Goal: Task Accomplishment & Management: Manage account settings

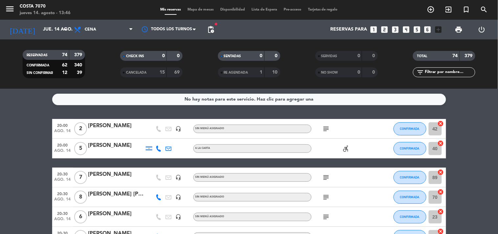
click at [215, 31] on span "pending_actions" at bounding box center [210, 29] width 13 height 13
click at [211, 31] on span "pending_actions" at bounding box center [211, 30] width 8 height 8
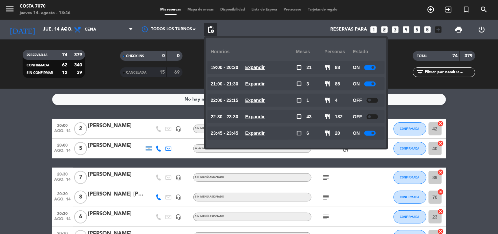
click at [5, 109] on div "No hay notas para este servicio. Haz clic para agregar una 20:00 ago. 14 2 [PER…" at bounding box center [249, 161] width 498 height 145
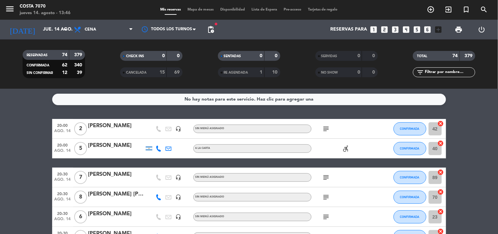
click at [15, 116] on div "No hay notas para este servicio. Haz clic para agregar una 20:00 ago. 14 2 [PER…" at bounding box center [249, 161] width 498 height 145
click at [210, 30] on span "pending_actions" at bounding box center [211, 30] width 8 height 8
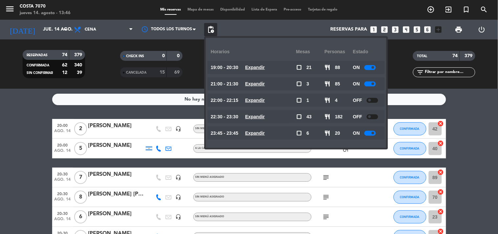
click at [210, 30] on span "pending_actions" at bounding box center [211, 30] width 8 height 8
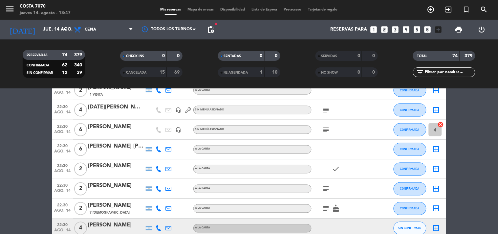
scroll to position [1022, 0]
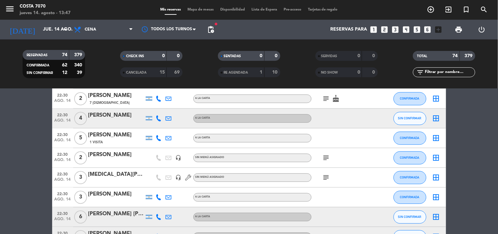
click at [201, 8] on span "Mapa de mesas" at bounding box center [200, 10] width 33 height 4
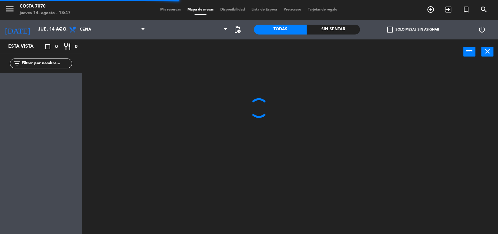
click at [390, 30] on span "check_box_outline_blank" at bounding box center [390, 30] width 6 height 6
click at [413, 30] on input "check_box_outline_blank Solo mesas sin asignar" at bounding box center [413, 30] width 0 height 0
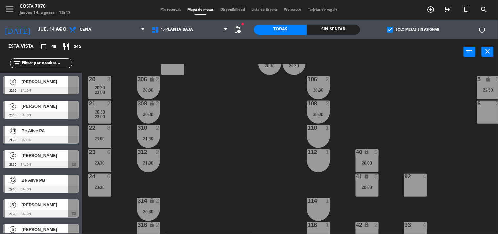
scroll to position [36, 0]
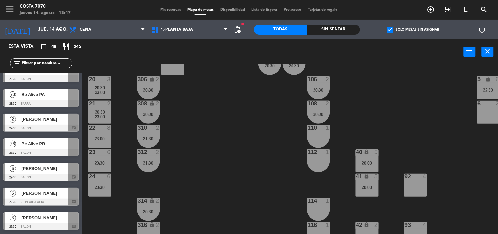
click at [53, 191] on span "[PERSON_NAME]" at bounding box center [44, 192] width 47 height 7
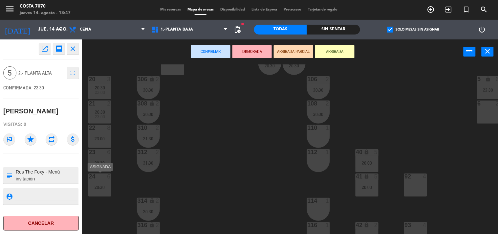
click at [100, 178] on div at bounding box center [99, 176] width 11 height 6
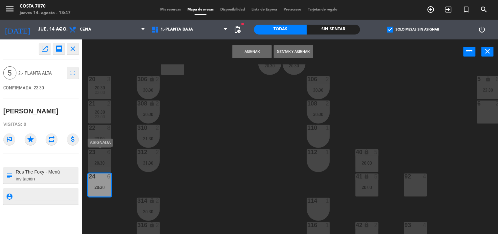
click at [104, 162] on div "20:30" at bounding box center [99, 163] width 23 height 5
click at [301, 50] on button "Unir y asignar" at bounding box center [293, 51] width 39 height 13
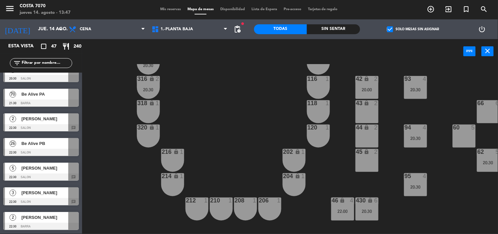
click at [44, 173] on div at bounding box center [41, 176] width 76 height 7
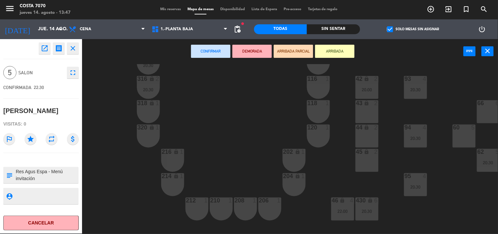
click at [372, 158] on div "45 lock 2" at bounding box center [367, 160] width 23 height 23
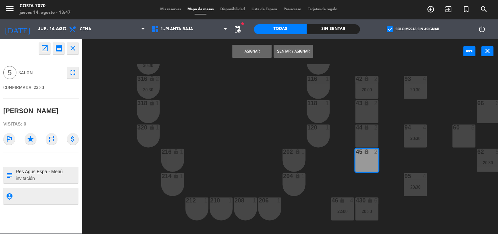
click at [369, 130] on div "44 lock 2" at bounding box center [367, 127] width 23 height 7
click at [245, 50] on button "Asignar" at bounding box center [252, 51] width 39 height 13
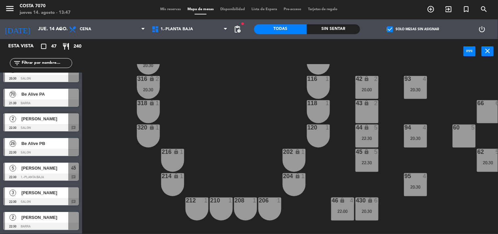
scroll to position [73, 0]
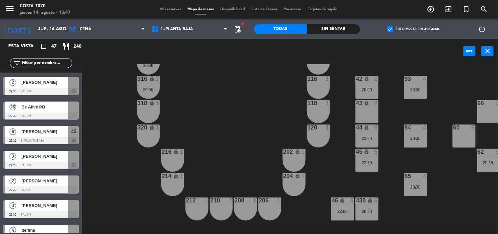
click at [38, 162] on div at bounding box center [41, 165] width 76 height 7
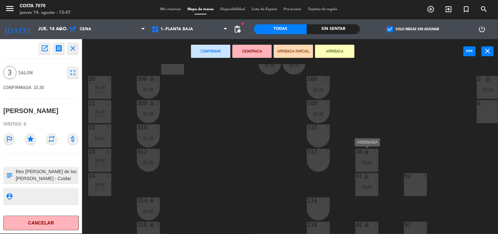
click at [369, 160] on div "20:00" at bounding box center [367, 162] width 23 height 5
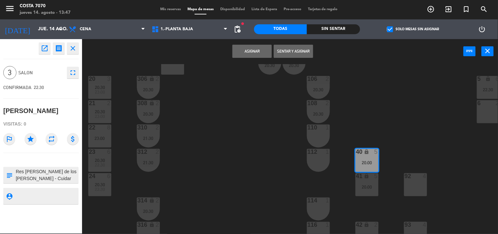
click at [256, 54] on button "Asignar" at bounding box center [252, 51] width 39 height 13
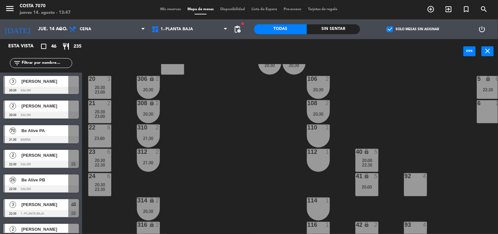
click at [374, 189] on div "41 lock 5 20:00" at bounding box center [367, 184] width 23 height 23
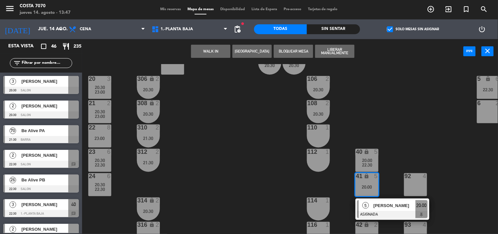
click at [380, 206] on span "[PERSON_NAME]" at bounding box center [395, 205] width 42 height 7
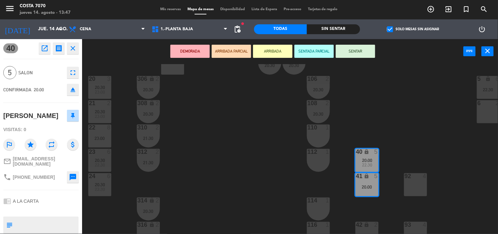
click at [189, 164] on div "50 lock 1 51 lock 1 52 lock 1 53 lock 1 54 lock 1 55 lock 1 56 lock 1 80 6 20:3…" at bounding box center [292, 149] width 411 height 170
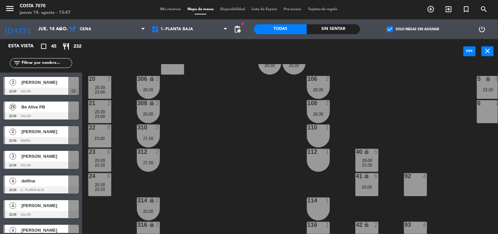
click at [43, 178] on span "delfina" at bounding box center [44, 180] width 47 height 7
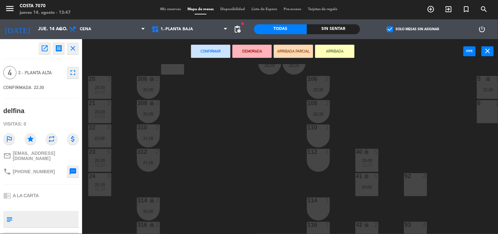
click at [210, 160] on div "50 lock 1 51 lock 1 52 lock 1 53 lock 1 54 lock 1 55 lock 1 56 lock 1 80 6 20:3…" at bounding box center [292, 149] width 411 height 170
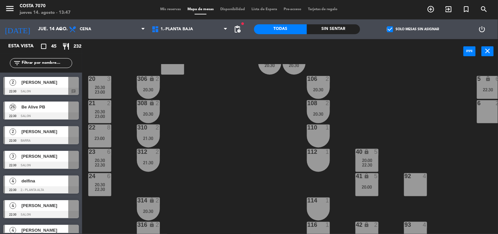
click at [54, 137] on div at bounding box center [41, 140] width 76 height 7
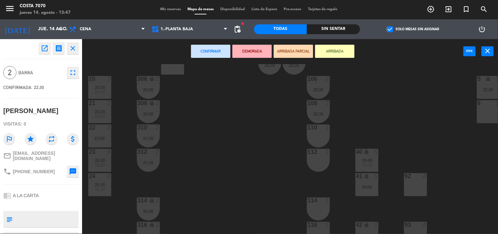
click at [198, 152] on div "50 lock 1 51 lock 1 52 lock 1 53 lock 1 54 lock 1 55 lock 1 56 lock 1 80 6 20:3…" at bounding box center [292, 149] width 411 height 170
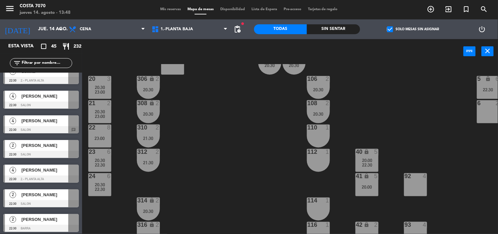
scroll to position [219, 0]
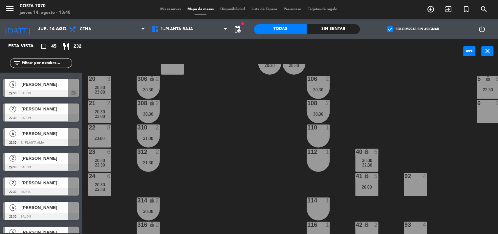
click at [51, 166] on div at bounding box center [41, 167] width 76 height 7
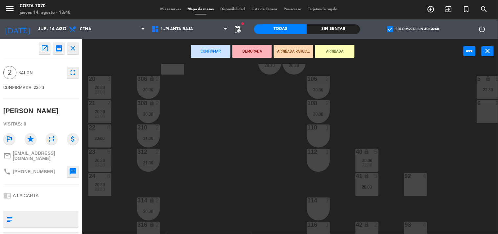
click at [261, 151] on div "50 lock 1 51 lock 1 52 lock 1 53 lock 1 54 lock 1 55 lock 1 56 lock 1 80 6 20:3…" at bounding box center [292, 149] width 411 height 170
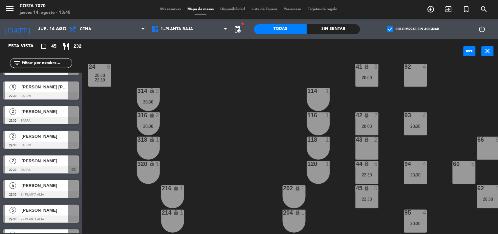
scroll to position [474, 0]
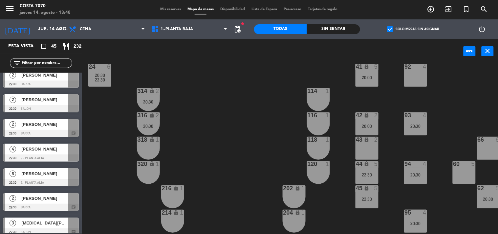
click at [41, 173] on span "[PERSON_NAME]" at bounding box center [44, 173] width 47 height 7
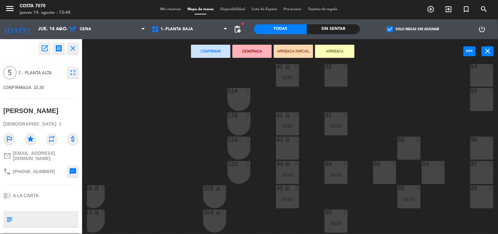
scroll to position [255, 79]
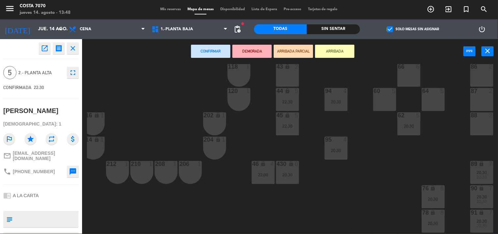
click at [388, 101] on div "60 5" at bounding box center [384, 99] width 23 height 23
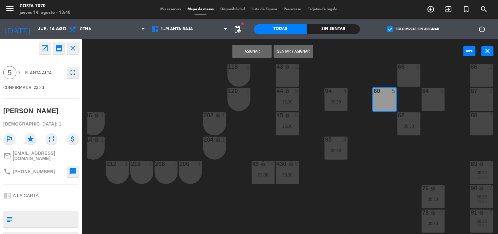
click at [246, 51] on button "Asignar" at bounding box center [252, 51] width 39 height 13
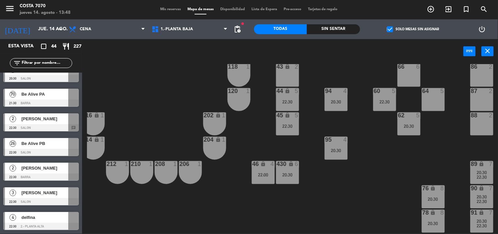
scroll to position [73, 0]
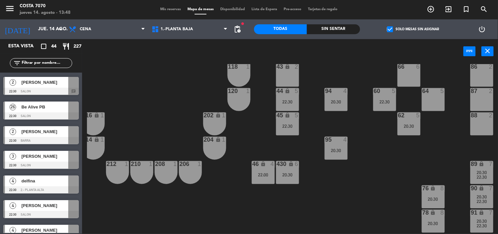
click at [40, 179] on span "delfina" at bounding box center [44, 180] width 47 height 7
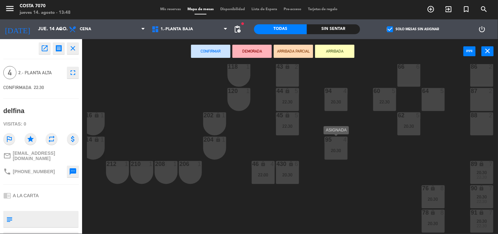
click at [333, 152] on div "20:30" at bounding box center [336, 150] width 23 height 5
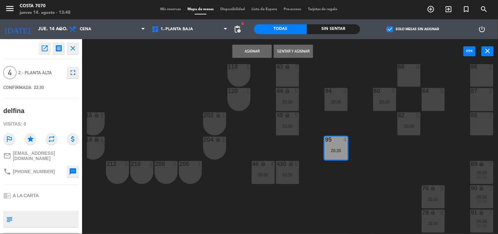
click at [265, 48] on button "Asignar" at bounding box center [252, 51] width 39 height 13
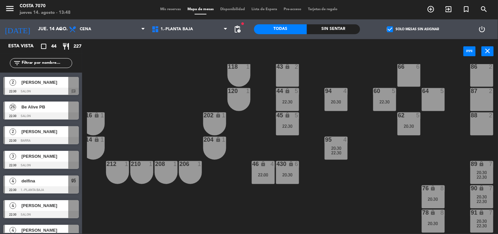
scroll to position [109, 0]
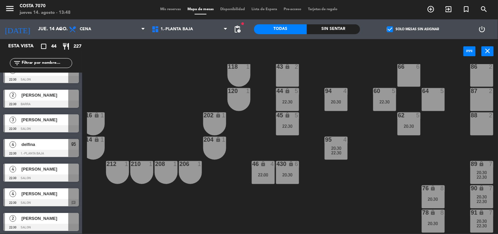
click at [48, 191] on span "[PERSON_NAME]" at bounding box center [44, 193] width 47 height 7
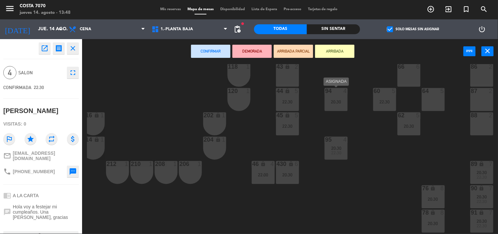
click at [336, 103] on div "20:30" at bounding box center [336, 102] width 23 height 5
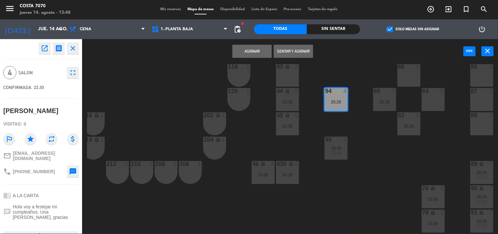
click at [258, 51] on button "Asignar" at bounding box center [252, 51] width 39 height 13
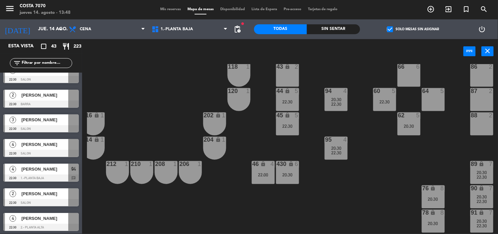
scroll to position [146, 0]
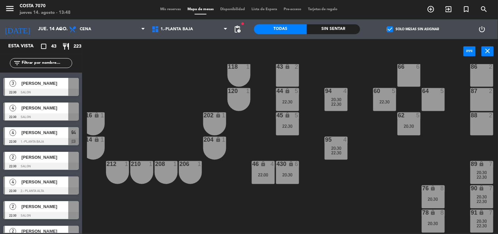
click at [46, 185] on span "[PERSON_NAME]" at bounding box center [44, 181] width 47 height 7
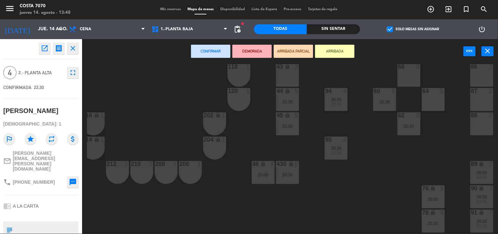
scroll to position [182, 79]
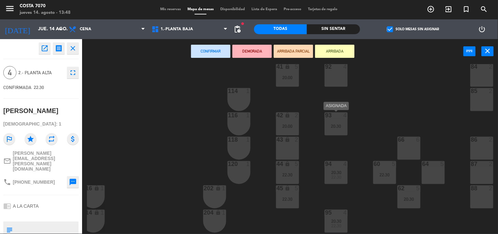
click at [341, 124] on div "20:30" at bounding box center [336, 126] width 23 height 5
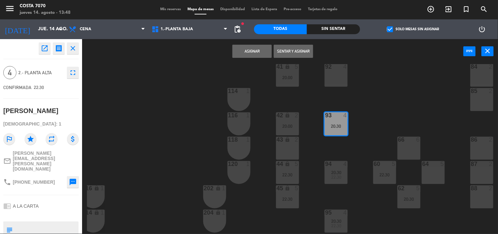
click at [259, 53] on button "Asignar" at bounding box center [252, 51] width 39 height 13
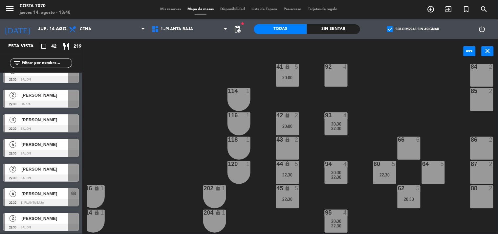
scroll to position [146, 0]
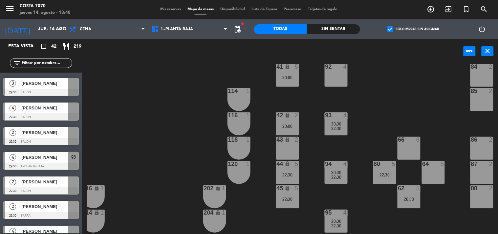
click at [37, 114] on div at bounding box center [41, 116] width 76 height 7
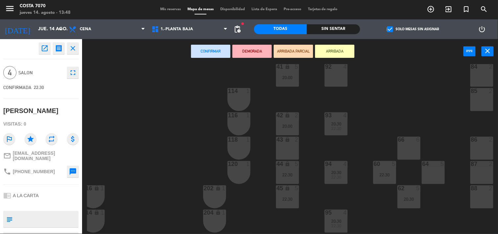
scroll to position [73, 79]
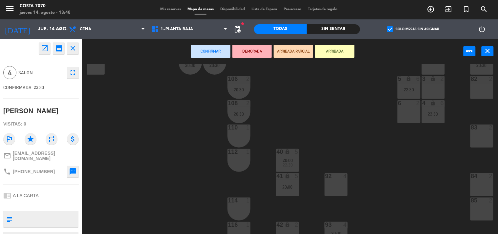
click at [337, 196] on div "50 lock 1 51 lock 1 52 lock 1 53 lock 1 54 lock 1 55 lock 1 56 lock 1 80 6 20:3…" at bounding box center [292, 149] width 411 height 170
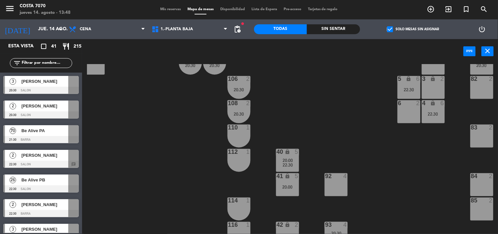
scroll to position [0, 0]
click at [50, 86] on div "[PERSON_NAME]" at bounding box center [45, 81] width 48 height 11
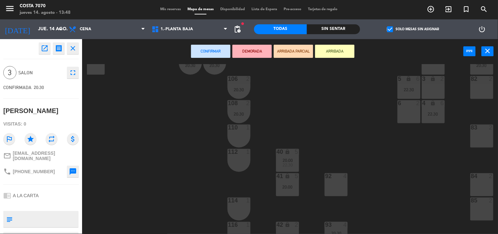
click at [333, 183] on div "92 4" at bounding box center [336, 184] width 23 height 23
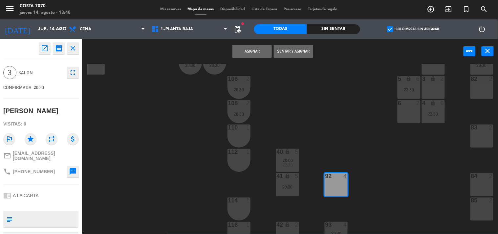
click at [255, 52] on button "Asignar" at bounding box center [252, 51] width 39 height 13
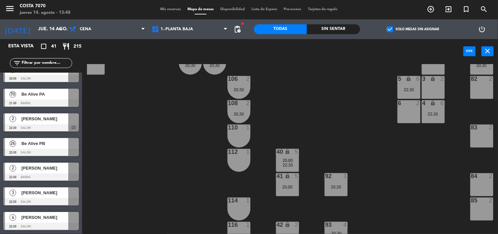
scroll to position [73, 0]
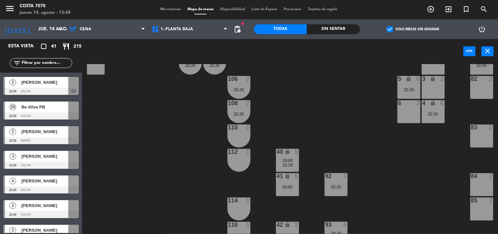
click at [44, 186] on div "4 [PERSON_NAME] 22:30 SALON" at bounding box center [41, 184] width 82 height 25
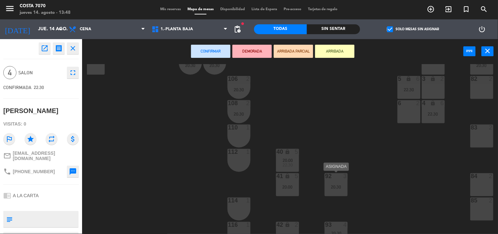
click at [337, 180] on div "92 3 20:30" at bounding box center [336, 184] width 23 height 23
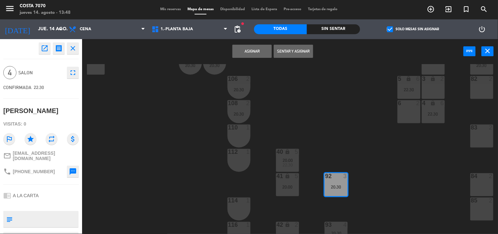
click at [254, 52] on button "Asignar" at bounding box center [252, 51] width 39 height 13
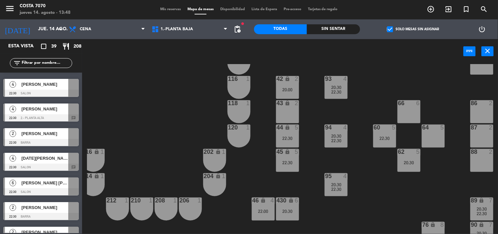
scroll to position [292, 0]
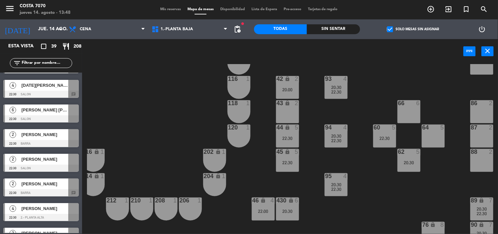
click at [38, 113] on div "[PERSON_NAME] [PERSON_NAME]" at bounding box center [45, 109] width 48 height 11
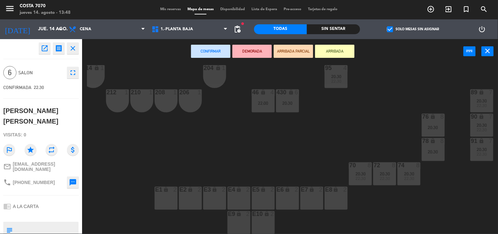
scroll to position [292, 79]
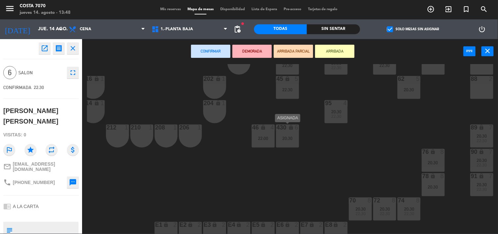
click at [293, 140] on div "430 lock 6 20:30" at bounding box center [287, 135] width 23 height 23
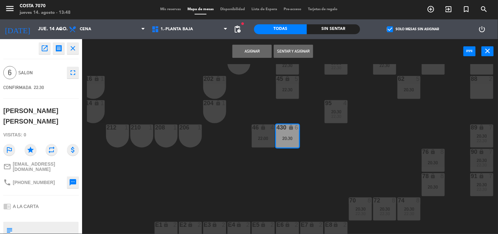
click at [251, 51] on button "Asignar" at bounding box center [252, 51] width 39 height 13
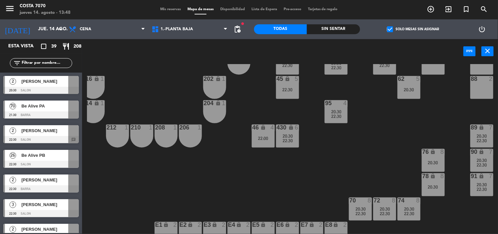
scroll to position [0, 0]
click at [214, 163] on div "50 lock 1 51 lock 1 52 lock 1 53 lock 1 54 lock 1 55 lock 1 56 lock 1 80 6 20:3…" at bounding box center [292, 149] width 411 height 170
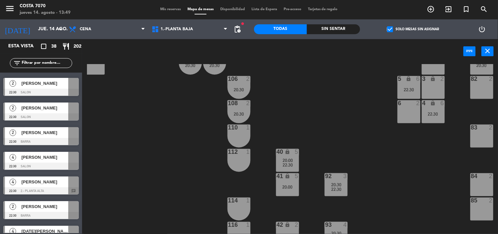
scroll to position [0, 79]
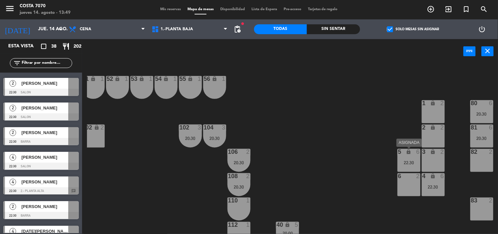
click at [403, 157] on div "5 lock 6 22:30" at bounding box center [409, 160] width 23 height 23
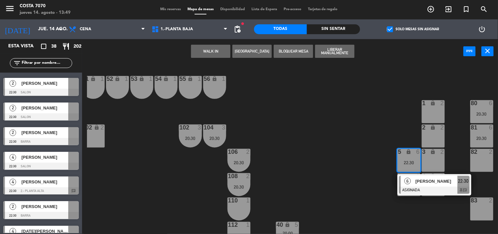
click at [422, 180] on span "[PERSON_NAME]" at bounding box center [437, 181] width 42 height 7
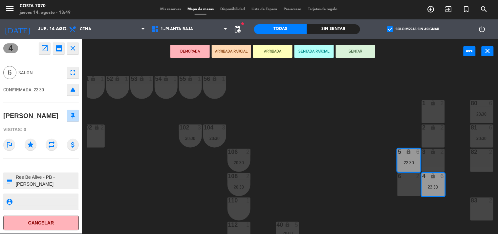
click at [73, 94] on button "eject" at bounding box center [73, 90] width 12 height 12
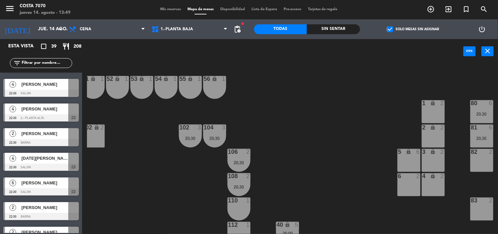
scroll to position [255, 0]
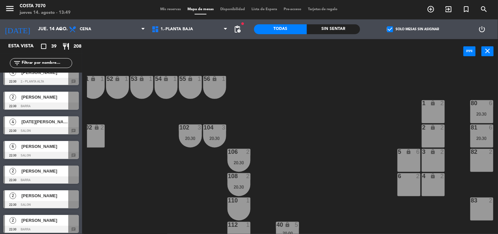
click at [47, 155] on div at bounding box center [41, 155] width 76 height 7
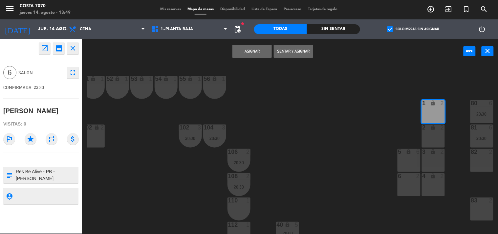
click at [431, 142] on div "2 lock 2" at bounding box center [433, 135] width 23 height 23
click at [257, 54] on button "Asignar" at bounding box center [252, 51] width 39 height 13
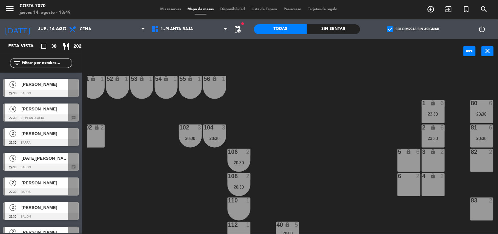
scroll to position [0, 0]
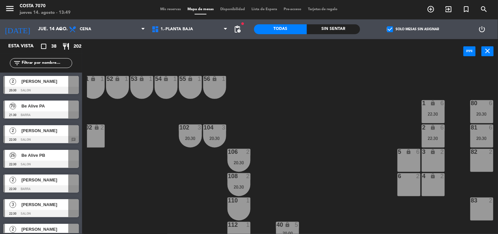
click at [49, 185] on div at bounding box center [41, 188] width 76 height 7
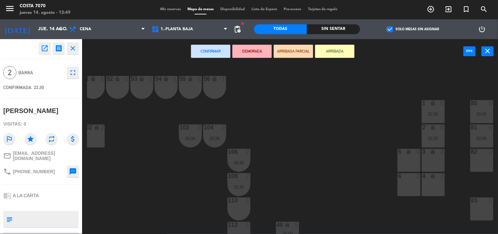
click at [127, 183] on div "50 lock 1 51 lock 1 52 lock 1 53 lock 1 54 lock 1 55 lock 1 56 lock 1 80 6 20:3…" at bounding box center [292, 149] width 411 height 170
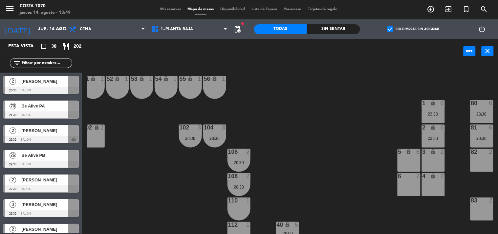
drag, startPoint x: 62, startPoint y: 63, endPoint x: 56, endPoint y: 64, distance: 6.3
click at [62, 63] on input "text" at bounding box center [46, 62] width 51 height 7
paste input "[PERSON_NAME]"
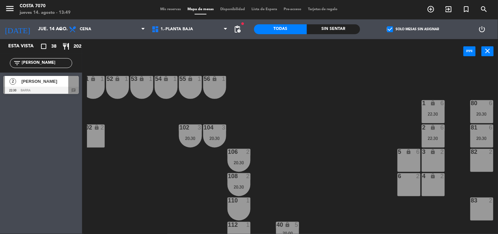
type input "[PERSON_NAME]"
click at [42, 77] on div "2 [PERSON_NAME] 22:30 BARRA chat" at bounding box center [41, 85] width 82 height 25
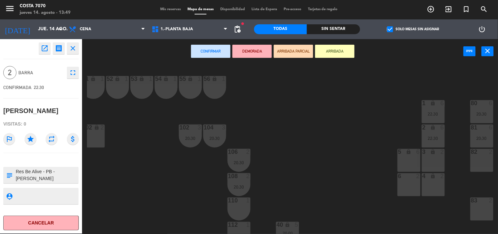
click at [442, 163] on div "3 lock 2" at bounding box center [433, 160] width 23 height 23
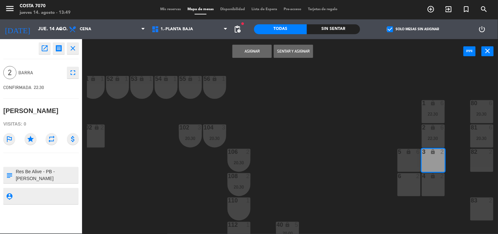
click at [252, 50] on button "Asignar" at bounding box center [252, 51] width 39 height 13
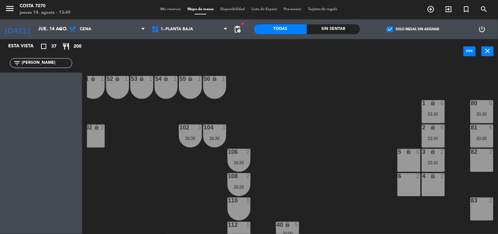
click at [56, 63] on input "[PERSON_NAME]" at bounding box center [46, 62] width 51 height 7
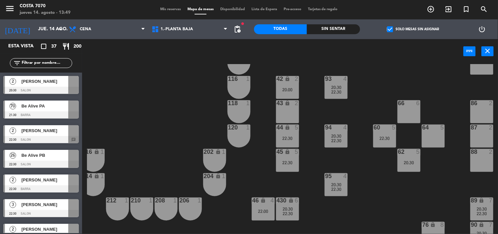
scroll to position [146, 79]
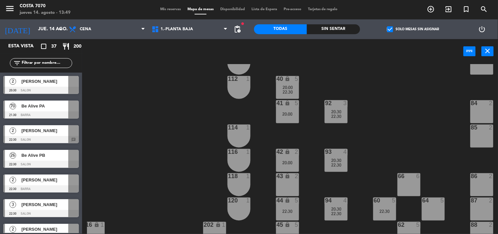
click at [48, 133] on span "[PERSON_NAME]" at bounding box center [44, 130] width 47 height 7
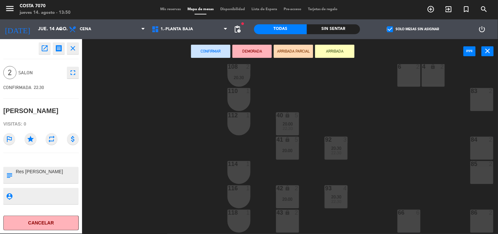
scroll to position [73, 79]
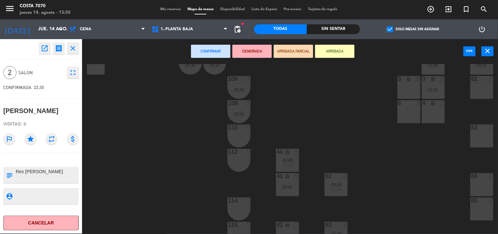
click at [243, 133] on div "110 1" at bounding box center [239, 135] width 23 height 23
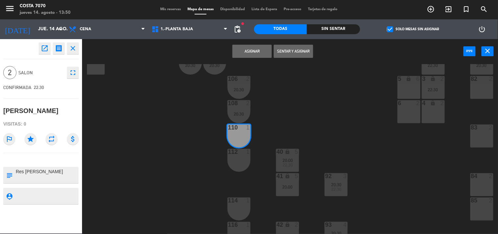
click at [241, 152] on div at bounding box center [238, 152] width 11 height 6
click at [245, 53] on button "Asignar" at bounding box center [252, 51] width 39 height 13
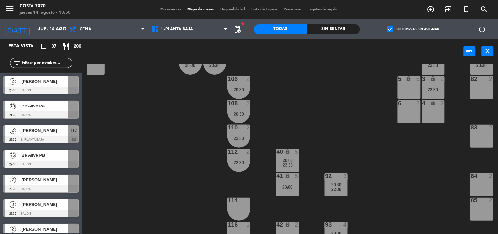
click at [173, 139] on div "50 lock 1 51 lock 1 52 lock 1 53 lock 1 54 lock 1 55 lock 1 56 lock 1 80 6 20:3…" at bounding box center [292, 149] width 411 height 170
click at [49, 182] on span "[PERSON_NAME]" at bounding box center [44, 179] width 47 height 7
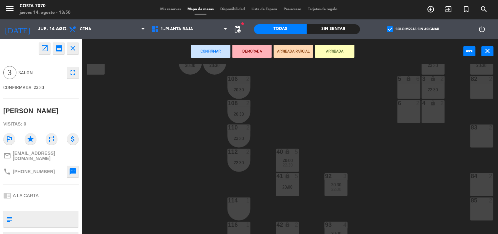
click at [182, 137] on div "50 lock 1 51 lock 1 52 lock 1 53 lock 1 54 lock 1 55 lock 1 56 lock 1 80 6 20:3…" at bounding box center [292, 149] width 411 height 170
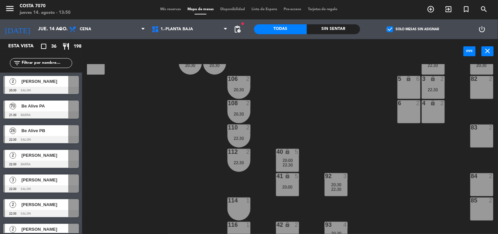
scroll to position [109, 79]
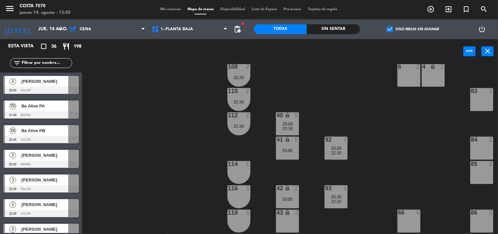
click at [53, 161] on div at bounding box center [41, 164] width 76 height 7
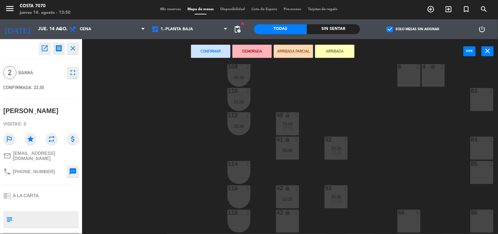
click at [234, 182] on div "114 1" at bounding box center [239, 172] width 23 height 23
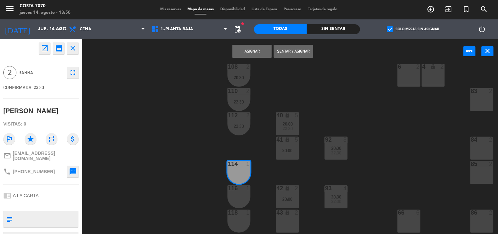
click at [234, 176] on div "114 1" at bounding box center [239, 172] width 23 height 23
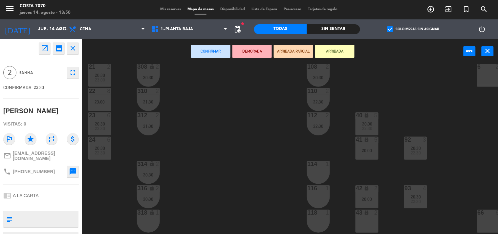
scroll to position [36, 0]
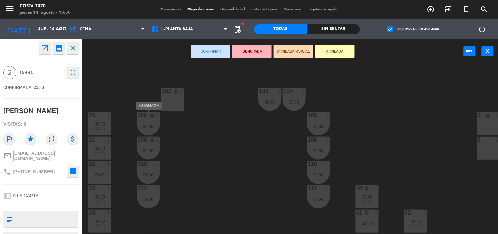
click at [155, 123] on div "306 lock 2 20:30" at bounding box center [148, 123] width 23 height 23
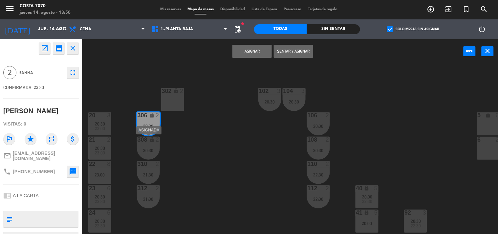
click at [153, 144] on div "308 lock 2 20:30" at bounding box center [148, 148] width 23 height 23
click at [303, 50] on button "Unir y asignar" at bounding box center [293, 51] width 39 height 13
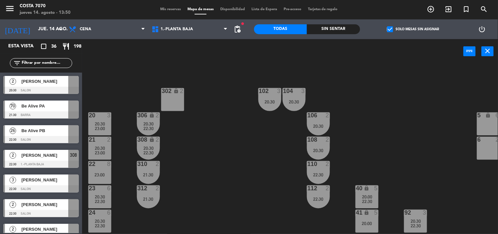
scroll to position [73, 0]
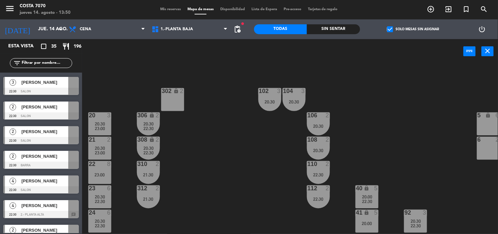
click at [48, 131] on span "[PERSON_NAME]" at bounding box center [44, 131] width 47 height 7
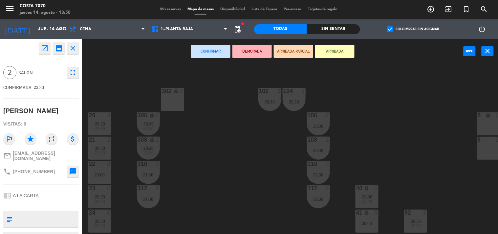
click at [175, 103] on div "302 lock 2" at bounding box center [172, 99] width 23 height 23
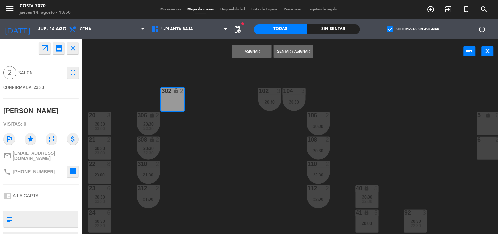
click at [257, 54] on button "Asignar" at bounding box center [252, 51] width 39 height 13
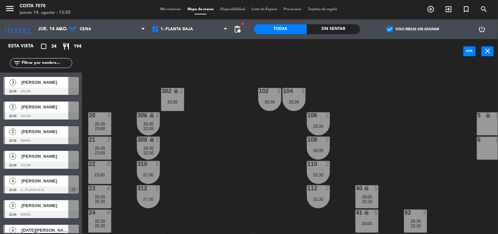
click at [46, 110] on span "[PERSON_NAME]" at bounding box center [44, 106] width 47 height 7
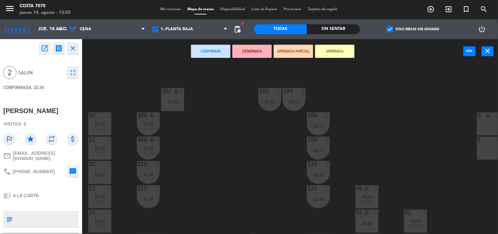
scroll to position [109, 0]
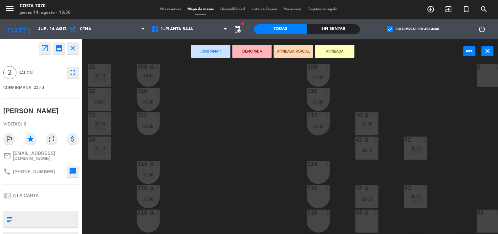
click at [214, 154] on div "50 lock 1 51 lock 1 52 lock 1 53 lock 1 54 lock 1 55 lock 1 56 lock 1 80 6 20:3…" at bounding box center [292, 149] width 411 height 170
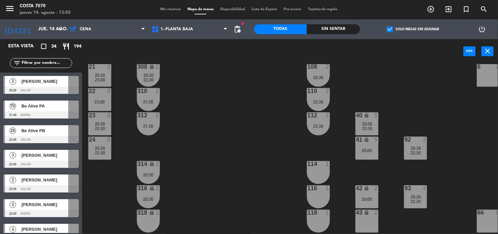
click at [47, 87] on div at bounding box center [41, 90] width 76 height 7
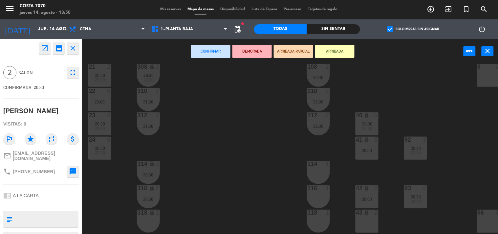
scroll to position [73, 0]
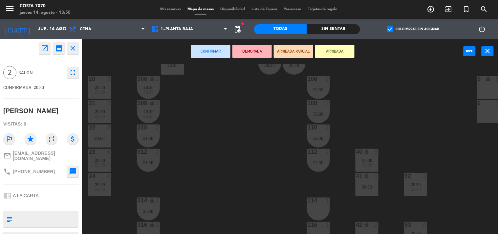
click at [317, 140] on div "22:30" at bounding box center [318, 138] width 23 height 5
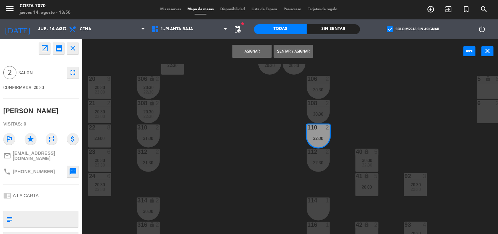
click at [316, 158] on div "112 2 22:30" at bounding box center [318, 160] width 23 height 23
click at [293, 48] on button "Unir y asignar" at bounding box center [293, 51] width 39 height 13
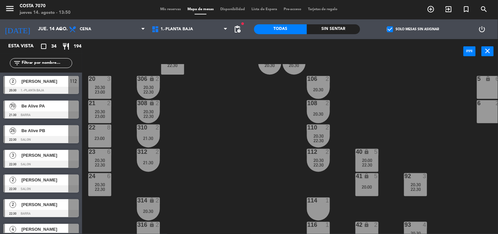
click at [324, 86] on div "106 2 20:30" at bounding box center [318, 87] width 23 height 23
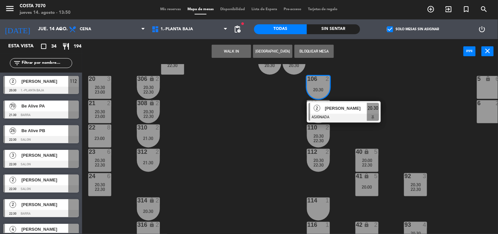
click at [251, 119] on div "50 lock 1 51 lock 1 52 lock 1 53 lock 1 54 lock 1 55 lock 1 56 lock 1 80 6 20:3…" at bounding box center [292, 149] width 411 height 170
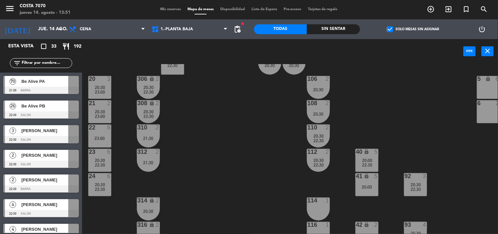
click at [51, 160] on div "[PERSON_NAME]" at bounding box center [45, 155] width 48 height 11
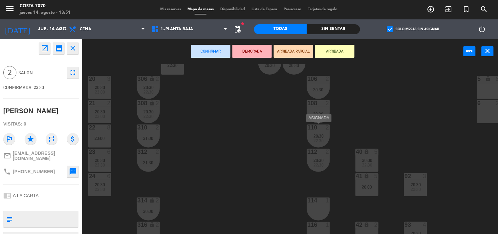
click at [319, 140] on span "22:30" at bounding box center [319, 140] width 10 height 5
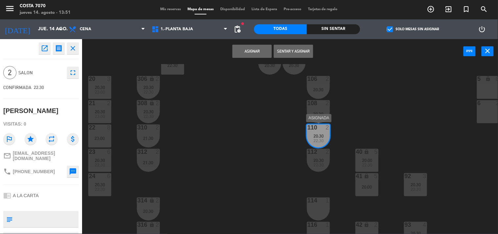
click at [318, 146] on div "110 2 20:30 22:30" at bounding box center [318, 135] width 23 height 23
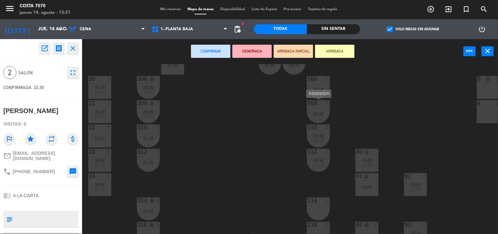
click at [311, 114] on div "20:30" at bounding box center [318, 114] width 23 height 5
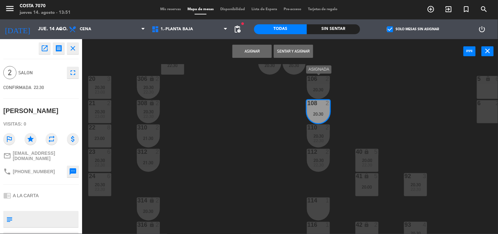
click at [309, 86] on div "106 2 20:30" at bounding box center [318, 87] width 23 height 23
drag, startPoint x: 298, startPoint y: 51, endPoint x: 297, endPoint y: 55, distance: 4.0
click at [298, 52] on button "Unir y asignar" at bounding box center [293, 51] width 39 height 13
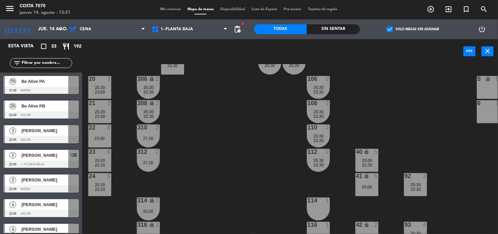
scroll to position [0, 0]
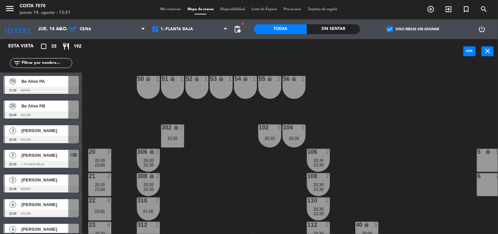
click at [39, 139] on div at bounding box center [41, 139] width 76 height 7
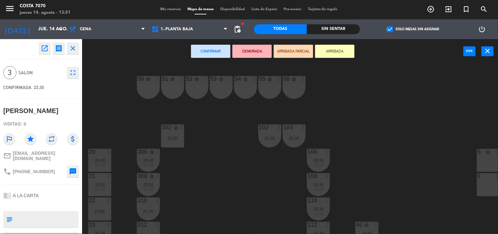
click at [294, 139] on div "20:30" at bounding box center [294, 138] width 23 height 5
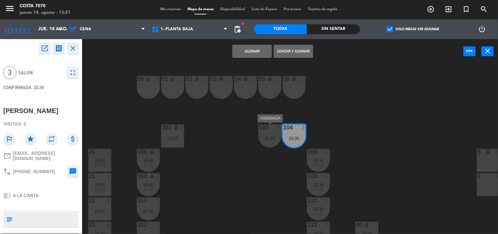
click at [265, 138] on div "20:30" at bounding box center [269, 138] width 23 height 5
click at [289, 50] on button "Unir y asignar" at bounding box center [293, 51] width 39 height 13
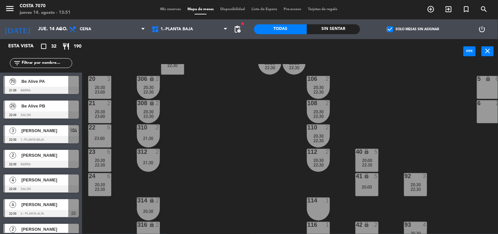
scroll to position [109, 0]
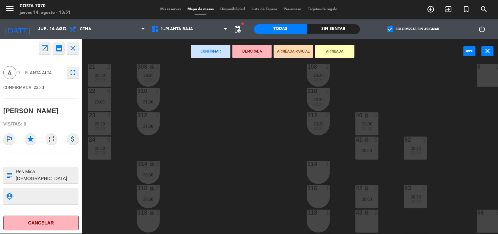
click at [246, 185] on div "50 lock 1 51 lock 1 52 lock 1 53 lock 1 54 lock 1 55 lock 1 56 lock 1 80 6 20:3…" at bounding box center [292, 149] width 411 height 170
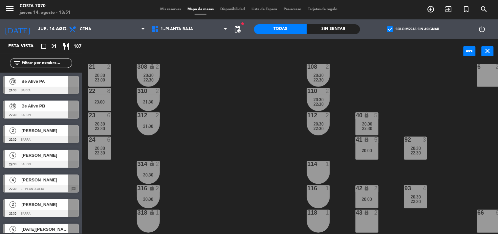
click at [54, 189] on div at bounding box center [41, 188] width 76 height 7
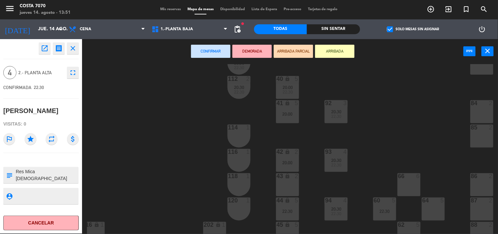
scroll to position [255, 79]
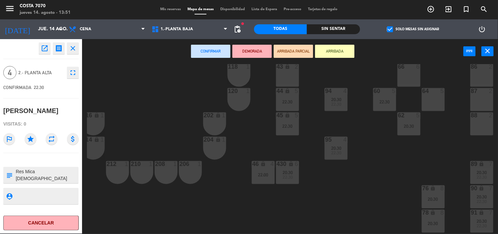
click at [477, 117] on div at bounding box center [482, 115] width 11 height 6
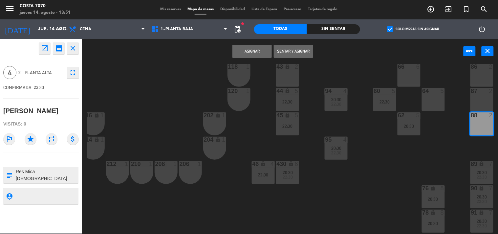
click at [485, 100] on div "87 2" at bounding box center [482, 99] width 23 height 23
click at [264, 53] on button "Asignar" at bounding box center [252, 51] width 39 height 13
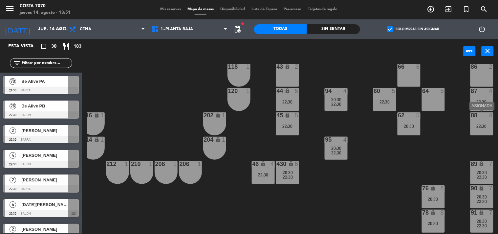
click at [482, 115] on div at bounding box center [482, 115] width 11 height 6
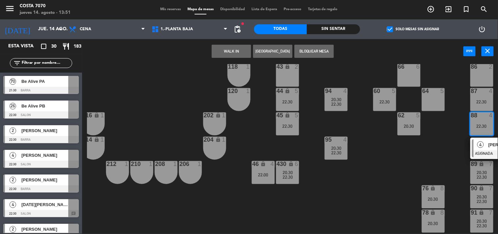
click at [420, 161] on div "50 lock 1 51 lock 1 52 lock 1 53 lock 1 54 lock 1 55 lock 1 56 lock 1 80 6 20:3…" at bounding box center [292, 149] width 411 height 170
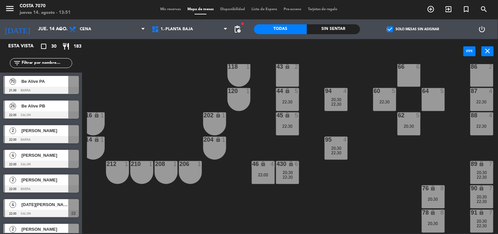
click at [39, 136] on div at bounding box center [41, 139] width 76 height 7
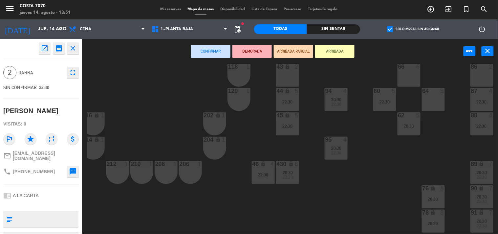
scroll to position [219, 79]
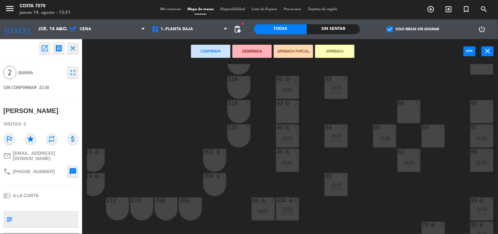
click at [485, 107] on div "86 2" at bounding box center [482, 111] width 23 height 23
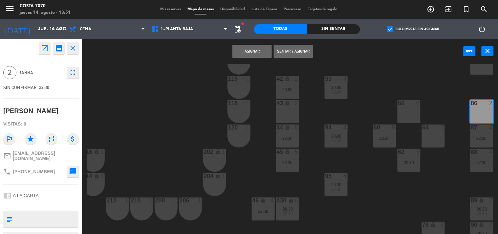
click at [245, 53] on button "Asignar" at bounding box center [252, 51] width 39 height 13
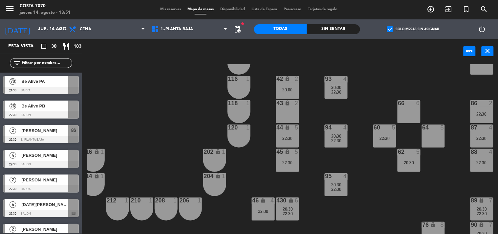
click at [186, 78] on div "50 lock 1 51 lock 1 52 lock 1 53 lock 1 54 lock 1 55 lock 1 56 lock 1 80 6 20:3…" at bounding box center [292, 149] width 411 height 170
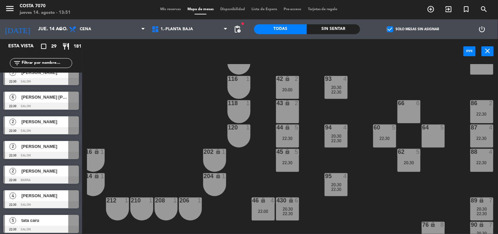
scroll to position [292, 0]
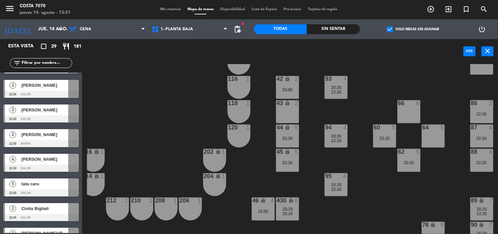
click at [39, 187] on div "tata caru" at bounding box center [45, 183] width 48 height 11
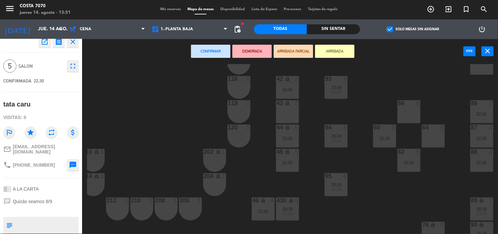
scroll to position [0, 0]
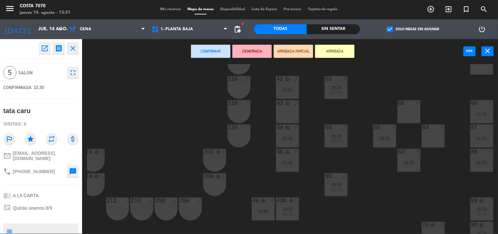
click at [136, 121] on div "50 lock 1 51 lock 1 52 lock 1 53 lock 1 54 lock 1 55 lock 1 56 lock 1 80 6 20:3…" at bounding box center [292, 149] width 411 height 170
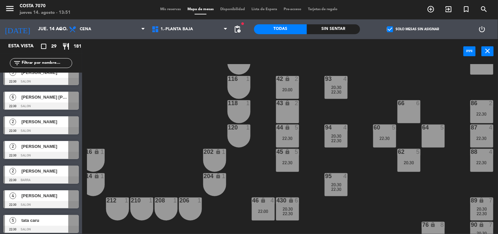
scroll to position [292, 0]
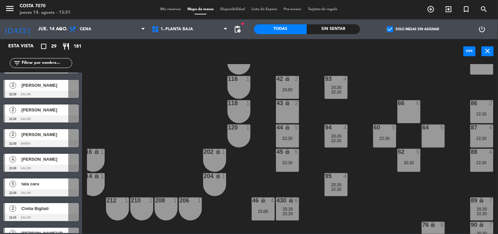
click at [43, 189] on div at bounding box center [41, 192] width 76 height 7
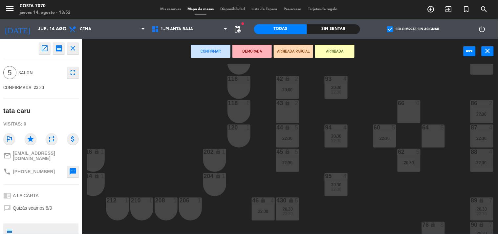
click at [405, 108] on div "66 6" at bounding box center [409, 111] width 23 height 23
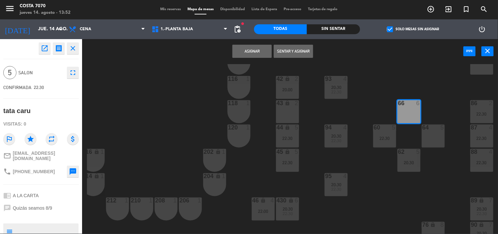
click at [263, 50] on button "Asignar" at bounding box center [252, 51] width 39 height 13
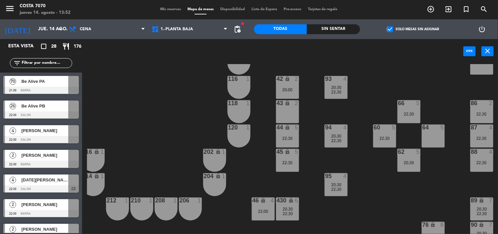
click at [162, 10] on span "Mis reservas" at bounding box center [170, 10] width 27 height 4
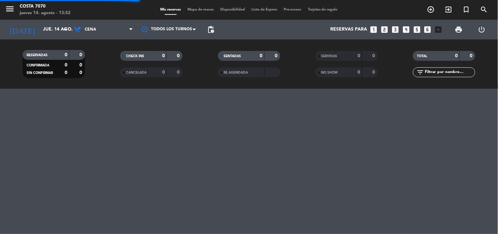
click at [431, 72] on input "text" at bounding box center [449, 72] width 51 height 7
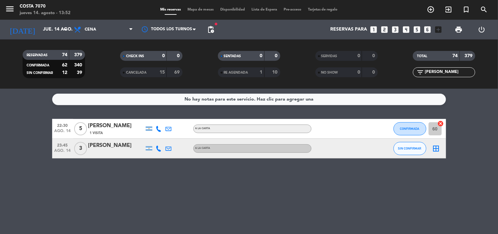
type input "[PERSON_NAME]"
click at [417, 130] on button "CONFIRMADA" at bounding box center [410, 128] width 33 height 13
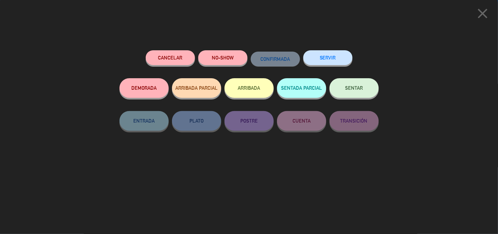
click at [158, 48] on div "Cancelar NO-SHOW CONFIRMADA SERVIR DEMORADA ARRIBADA PARCIAL ARRIBADA SENTADA P…" at bounding box center [249, 140] width 269 height 188
click at [165, 58] on button "Cancelar" at bounding box center [170, 57] width 49 height 15
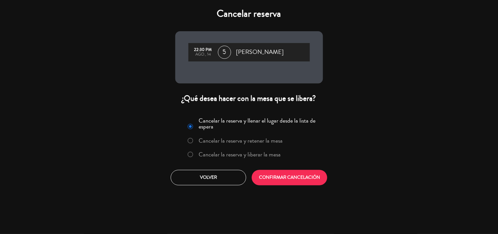
click at [241, 153] on label "Cancelar la reserva y liberar la mesa" at bounding box center [240, 154] width 82 height 6
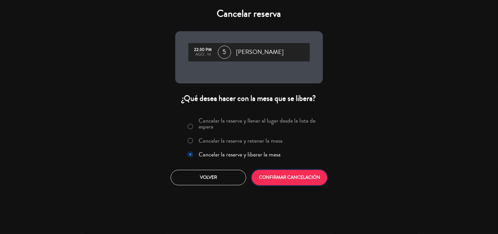
click at [273, 175] on button "CONFIRMAR CANCELACIÓN" at bounding box center [290, 177] width 76 height 15
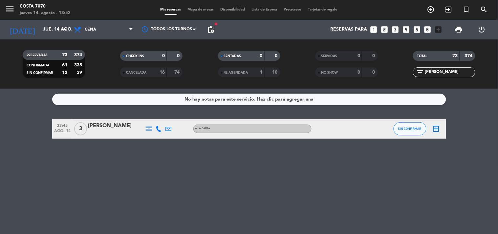
click at [199, 9] on span "Mapa de mesas" at bounding box center [200, 10] width 33 height 4
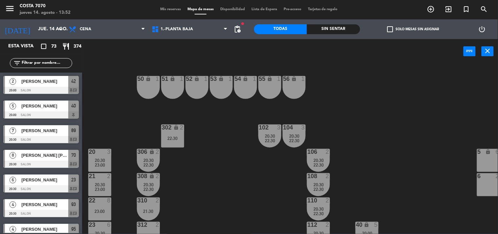
click at [401, 30] on label "check_box_outline_blank Solo mesas sin asignar" at bounding box center [413, 29] width 52 height 6
click at [413, 29] on input "check_box_outline_blank Solo mesas sin asignar" at bounding box center [413, 29] width 0 height 0
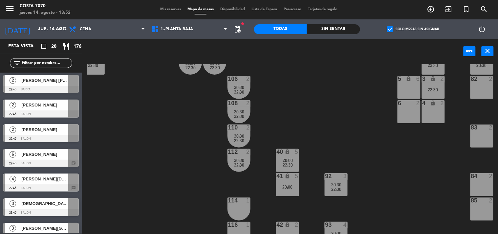
scroll to position [36, 79]
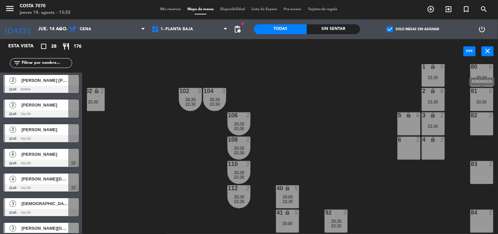
click at [479, 104] on div "81 6 20:30" at bounding box center [482, 99] width 23 height 23
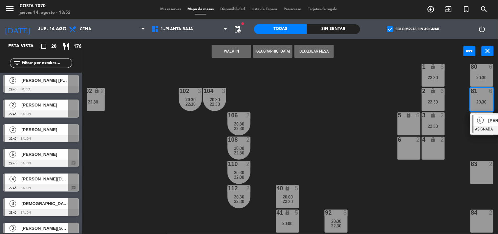
click at [487, 120] on div "6" at bounding box center [481, 120] width 14 height 11
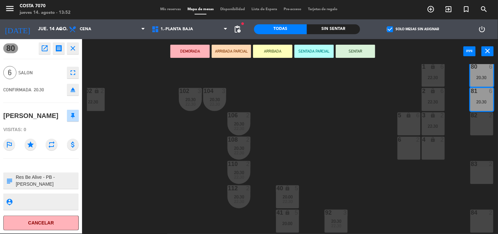
click at [120, 156] on div "50 lock 1 51 lock 1 52 lock 1 53 lock 1 54 lock 1 55 lock 1 56 lock 1 80 6 20:3…" at bounding box center [292, 149] width 411 height 170
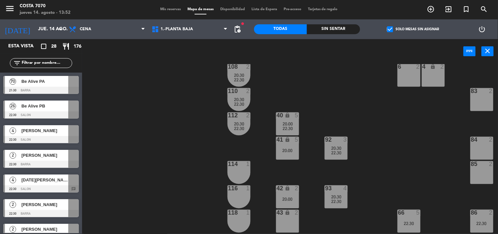
scroll to position [182, 79]
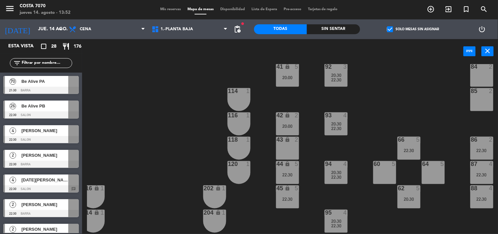
click at [479, 148] on div "22:30" at bounding box center [482, 150] width 23 height 5
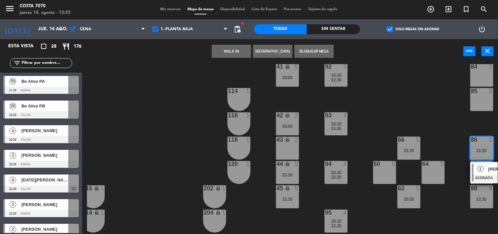
click at [452, 212] on div "50 lock 1 51 lock 1 52 lock 1 53 lock 1 54 lock 1 55 lock 1 56 lock 1 80 6 20:3…" at bounding box center [292, 149] width 411 height 170
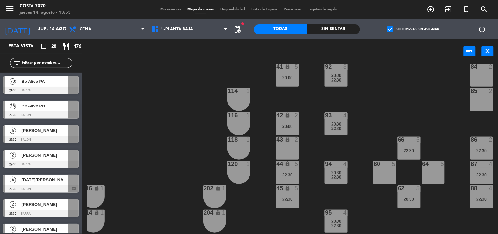
click at [479, 197] on div "22:30" at bounding box center [482, 199] width 23 height 5
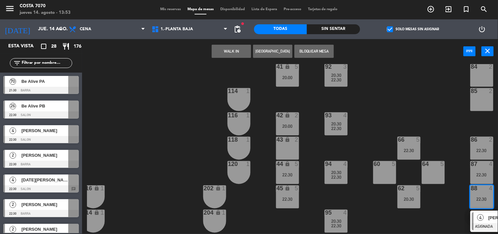
click at [484, 218] on div "4" at bounding box center [481, 217] width 14 height 11
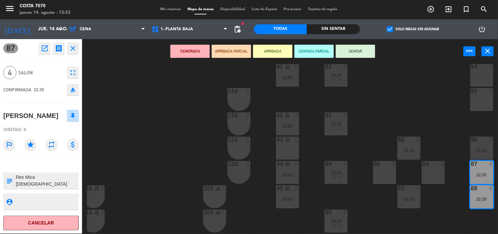
click at [71, 89] on icon "eject" at bounding box center [73, 90] width 8 height 8
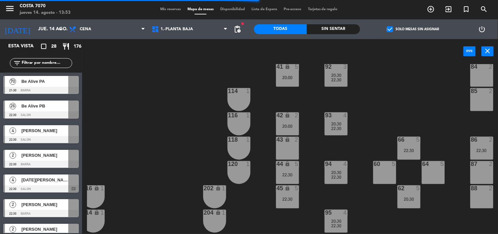
click at [45, 63] on input "text" at bounding box center [46, 62] width 51 height 7
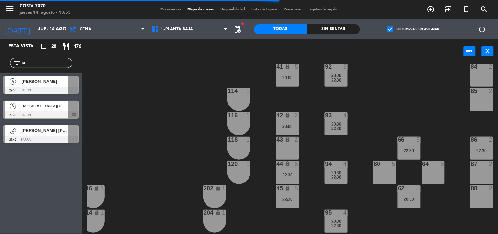
type input "ju"
click at [164, 128] on div "50 lock 1 51 lock 1 52 lock 1 53 lock 1 54 lock 1 55 lock 1 56 lock 1 80 6 20:3…" at bounding box center [292, 149] width 411 height 170
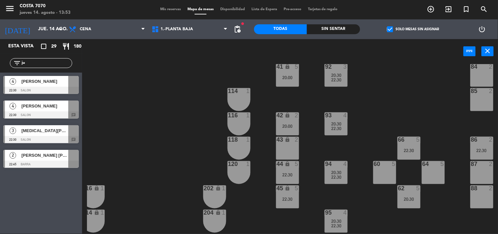
click at [51, 105] on span "[PERSON_NAME]" at bounding box center [44, 105] width 47 height 7
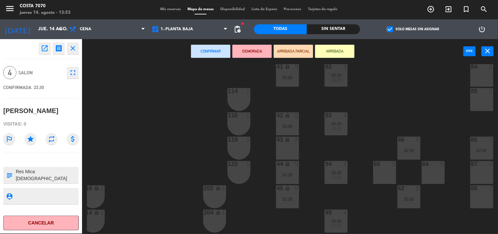
click at [384, 175] on div "60 5" at bounding box center [384, 172] width 23 height 23
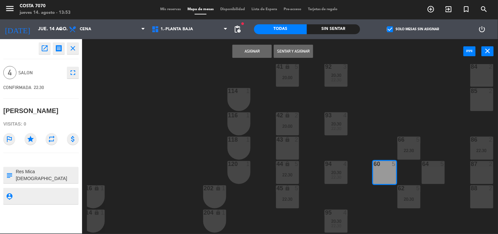
click at [254, 51] on button "Asignar" at bounding box center [252, 51] width 39 height 13
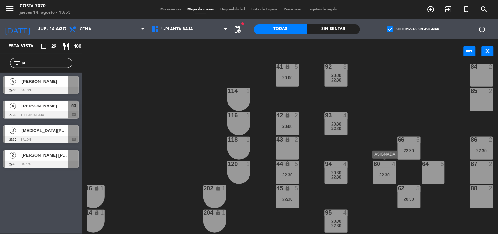
click at [393, 176] on div "22:30" at bounding box center [384, 174] width 23 height 5
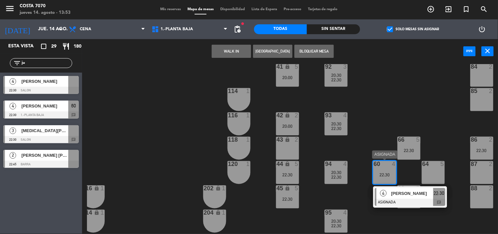
click at [399, 194] on span "[PERSON_NAME]" at bounding box center [412, 193] width 42 height 7
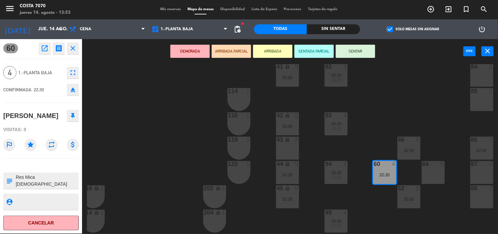
click at [76, 90] on icon "eject" at bounding box center [73, 90] width 8 height 8
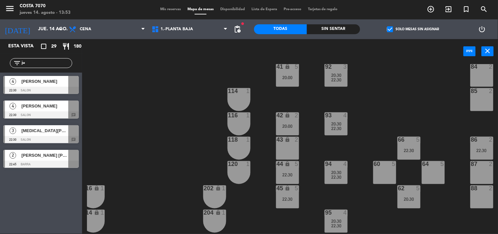
click at [42, 110] on div "[PERSON_NAME]" at bounding box center [45, 105] width 48 height 11
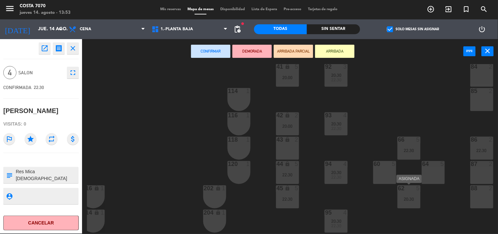
click at [411, 202] on div "62 5 20:30" at bounding box center [409, 196] width 23 height 23
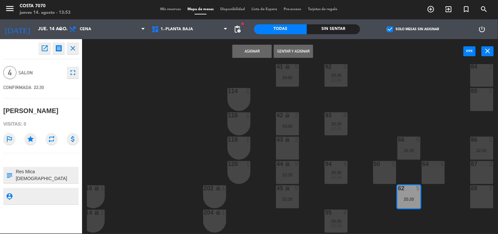
click at [264, 55] on button "Asignar" at bounding box center [252, 51] width 39 height 13
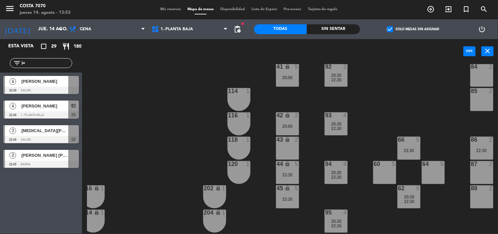
click at [155, 99] on div "50 lock 1 51 lock 1 52 lock 1 53 lock 1 54 lock 1 55 lock 1 56 lock 1 80 6 20:3…" at bounding box center [292, 149] width 411 height 170
click at [37, 57] on div "filter_list ju" at bounding box center [41, 63] width 82 height 19
click at [34, 62] on input "ju" at bounding box center [46, 62] width 51 height 7
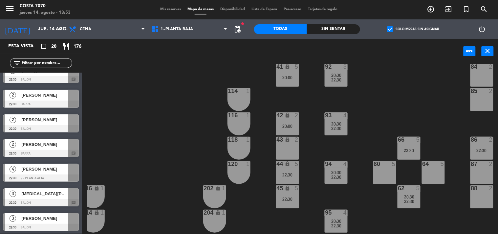
scroll to position [182, 0]
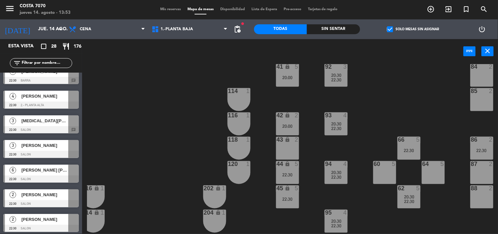
click at [48, 172] on span "[PERSON_NAME] [PERSON_NAME]" at bounding box center [44, 170] width 47 height 7
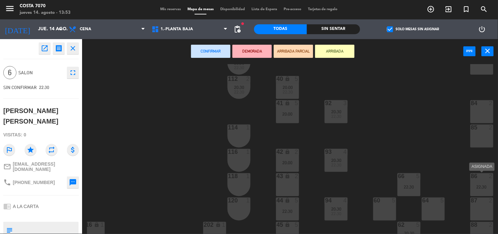
scroll to position [182, 79]
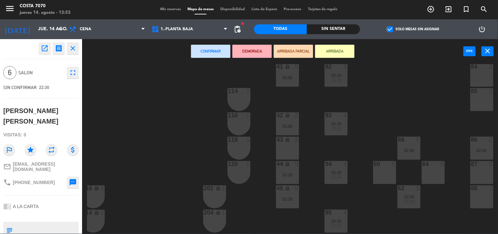
click at [486, 194] on div "88 2" at bounding box center [482, 196] width 23 height 23
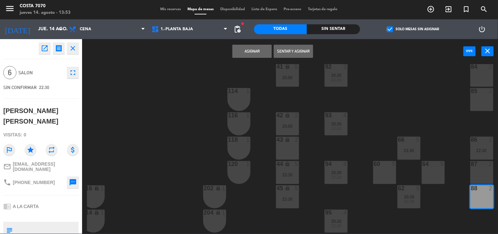
click at [485, 179] on div "87 2" at bounding box center [482, 172] width 23 height 23
click at [249, 51] on button "Asignar" at bounding box center [252, 51] width 39 height 13
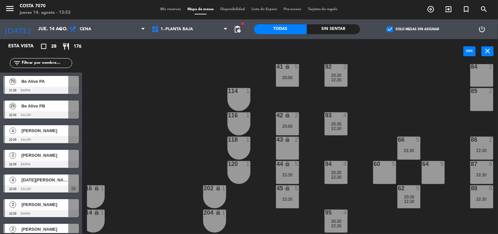
scroll to position [0, 0]
click at [162, 119] on div "50 lock 1 51 lock 1 52 lock 1 53 lock 1 54 lock 1 55 lock 1 56 lock 1 80 6 20:3…" at bounding box center [292, 149] width 411 height 170
click at [158, 109] on div "50 lock 1 51 lock 1 52 lock 1 53 lock 1 54 lock 1 55 lock 1 56 lock 1 80 6 20:3…" at bounding box center [292, 149] width 411 height 170
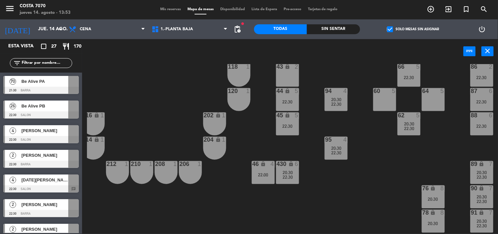
click at [44, 130] on span "[PERSON_NAME]" at bounding box center [44, 130] width 47 height 7
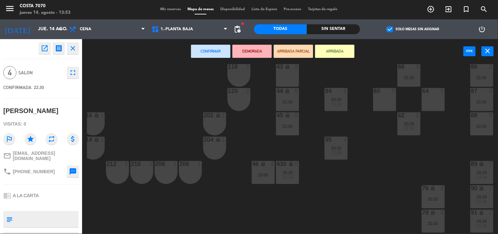
click at [386, 103] on div "60 5" at bounding box center [384, 99] width 23 height 23
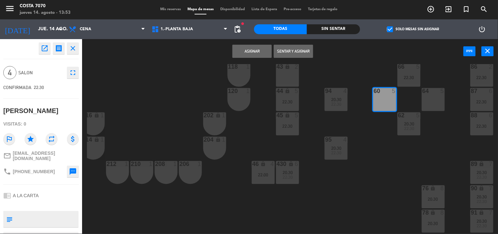
click at [247, 52] on button "Asignar" at bounding box center [252, 51] width 39 height 13
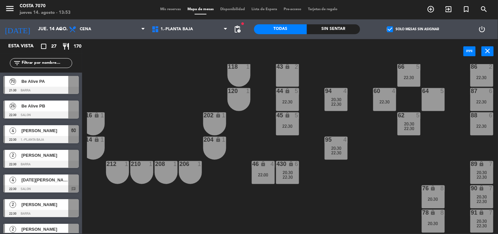
click at [44, 185] on div "[DATE][PERSON_NAME]" at bounding box center [45, 179] width 48 height 11
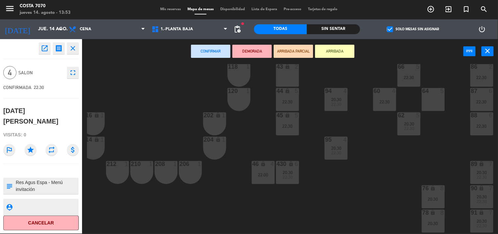
click at [435, 106] on div "64 5" at bounding box center [433, 99] width 23 height 23
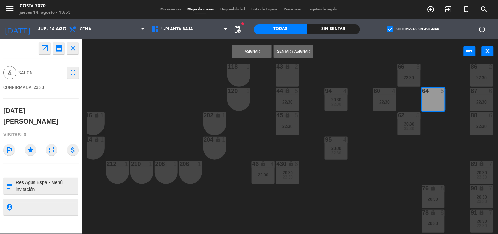
click at [248, 51] on button "Asignar" at bounding box center [252, 51] width 39 height 13
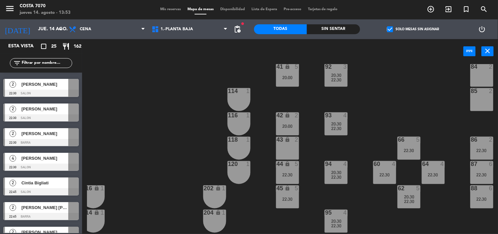
scroll to position [146, 79]
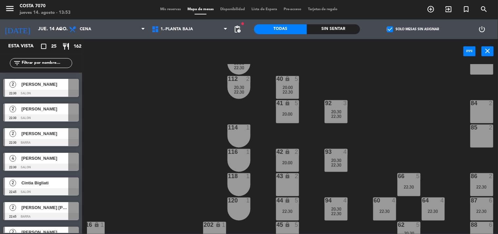
click at [37, 134] on span "[PERSON_NAME]" at bounding box center [44, 133] width 47 height 7
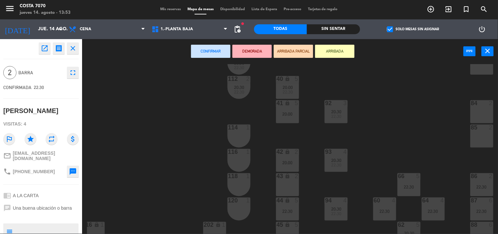
click at [237, 139] on div "114 1" at bounding box center [239, 135] width 23 height 23
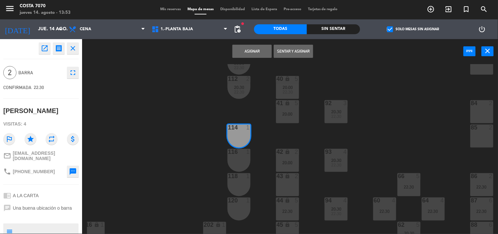
click at [236, 155] on div "116 1" at bounding box center [239, 152] width 23 height 7
click at [257, 51] on button "Asignar" at bounding box center [252, 51] width 39 height 13
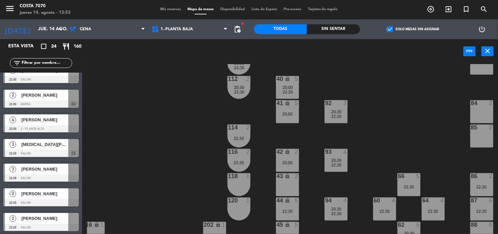
scroll to position [0, 0]
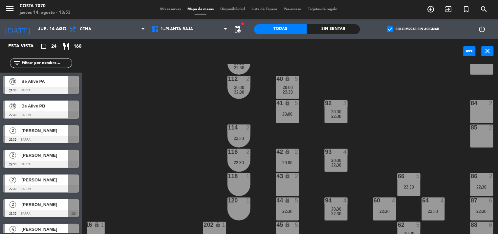
click at [56, 130] on span "[PERSON_NAME]" at bounding box center [44, 130] width 47 height 7
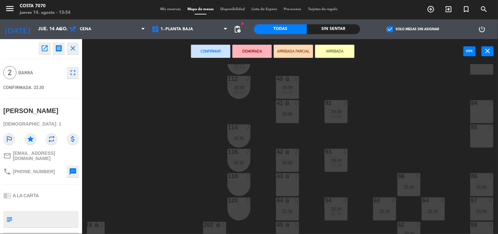
click at [240, 186] on div "118 1" at bounding box center [239, 184] width 23 height 23
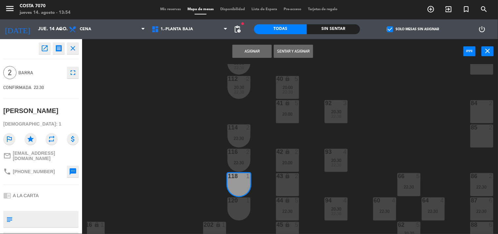
click at [237, 201] on div at bounding box center [238, 200] width 11 height 6
click at [253, 53] on button "Asignar" at bounding box center [252, 51] width 39 height 13
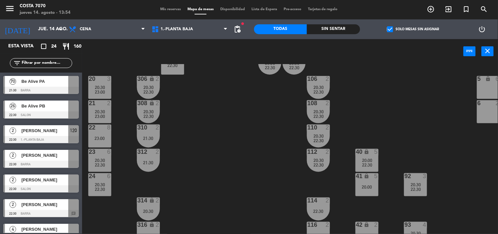
scroll to position [146, 0]
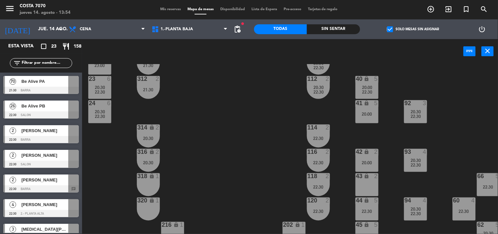
click at [38, 132] on span "[PERSON_NAME]" at bounding box center [44, 130] width 47 height 7
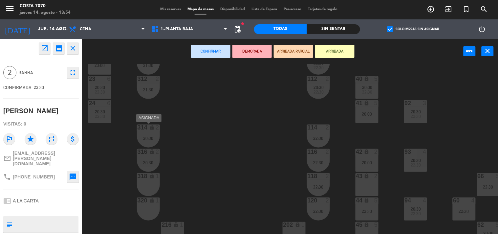
click at [140, 136] on div "20:30" at bounding box center [148, 138] width 23 height 5
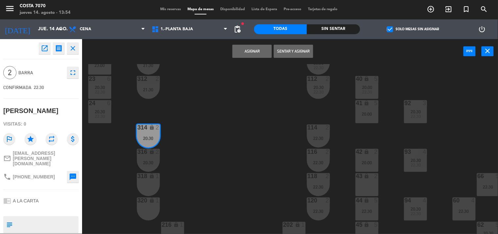
click at [150, 158] on div "316 lock 2 20:30" at bounding box center [148, 160] width 23 height 23
click at [293, 59] on div "Sentar y Asignar Unir y asignar power_input close" at bounding box center [273, 51] width 382 height 25
click at [295, 50] on button "Unir y asignar" at bounding box center [293, 51] width 39 height 13
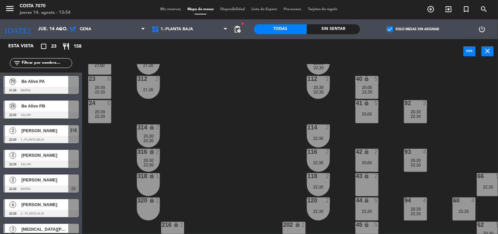
click at [42, 157] on span "[PERSON_NAME]" at bounding box center [44, 155] width 47 height 7
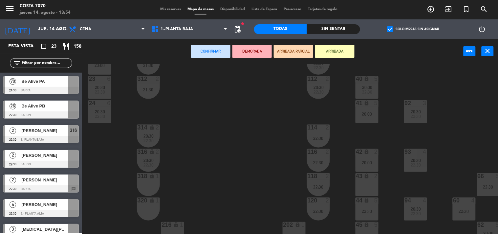
click at [152, 182] on div "318 lock 1" at bounding box center [148, 184] width 23 height 23
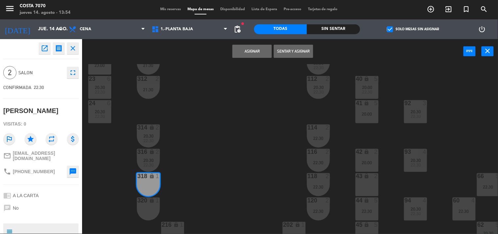
click at [148, 206] on div "320 lock 1" at bounding box center [148, 208] width 23 height 23
click at [256, 54] on button "Asignar" at bounding box center [252, 51] width 39 height 13
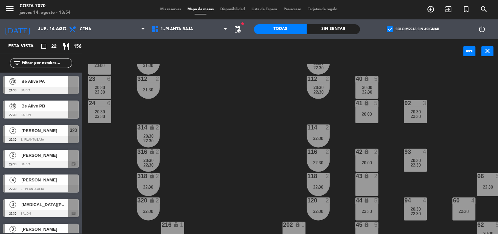
click at [239, 113] on div "50 lock 1 51 lock 1 52 lock 1 53 lock 1 54 lock 1 55 lock 1 56 lock 1 80 6 20:3…" at bounding box center [292, 149] width 411 height 170
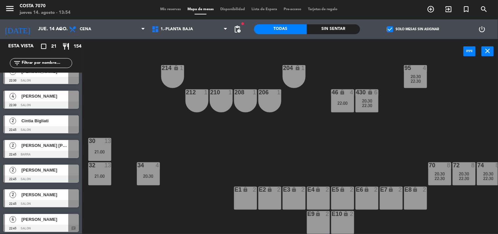
scroll to position [219, 0]
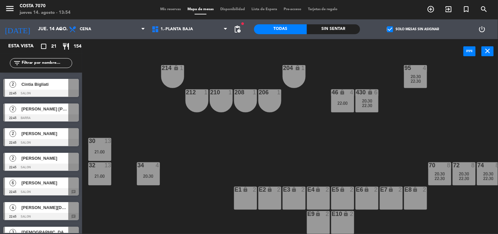
click at [40, 185] on span "[PERSON_NAME]" at bounding box center [44, 182] width 47 height 7
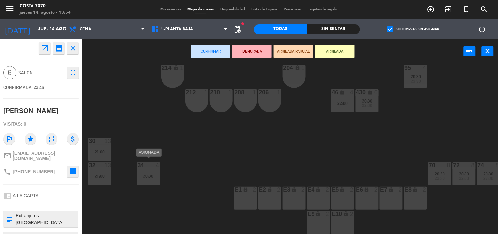
click at [156, 174] on div "20:30" at bounding box center [148, 176] width 23 height 5
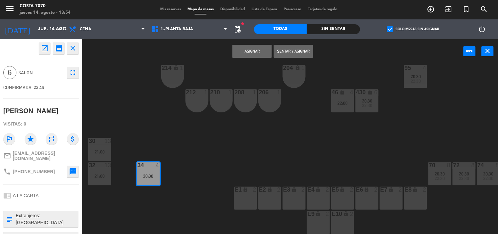
click at [260, 50] on button "Asignar" at bounding box center [252, 51] width 39 height 13
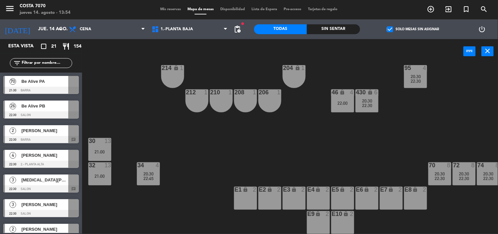
scroll to position [0, 0]
click at [190, 152] on div "50 lock 1 51 lock 1 52 lock 1 53 lock 1 54 lock 1 55 lock 1 56 lock 1 80 6 20:3…" at bounding box center [292, 149] width 411 height 170
click at [93, 143] on div "30 13 21:00" at bounding box center [99, 149] width 23 height 23
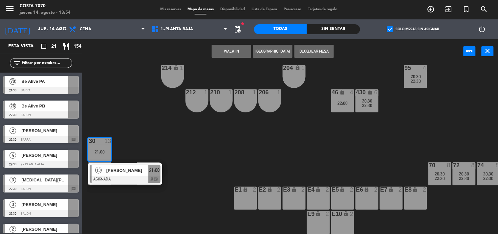
click at [120, 86] on div "50 lock 1 51 lock 1 52 lock 1 53 lock 1 54 lock 1 55 lock 1 56 lock 1 80 6 20:3…" at bounding box center [292, 149] width 411 height 170
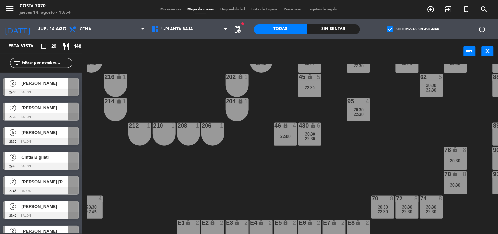
scroll to position [294, 0]
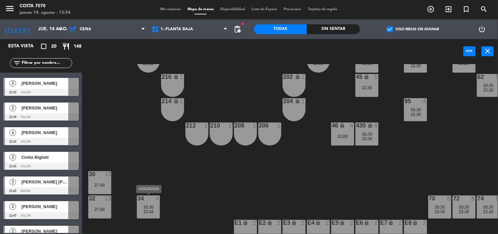
click at [156, 209] on div "22:45" at bounding box center [148, 211] width 23 height 5
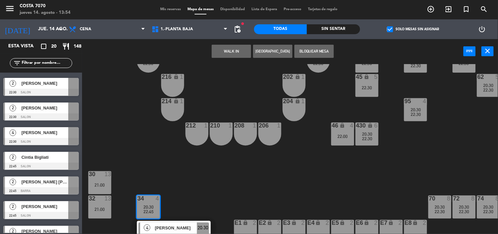
scroll to position [330, 0]
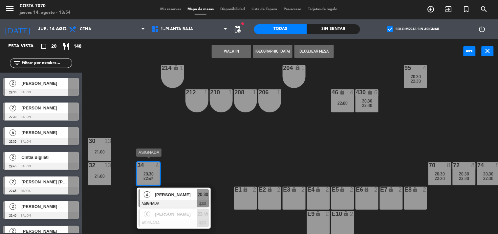
click at [179, 192] on span "[PERSON_NAME]" at bounding box center [176, 194] width 42 height 7
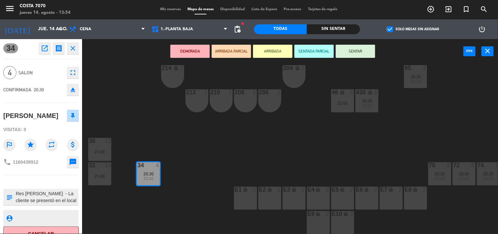
click at [158, 125] on div "50 lock 1 51 lock 1 52 lock 1 53 lock 1 54 lock 1 55 lock 1 56 lock 1 80 6 20:3…" at bounding box center [292, 149] width 411 height 170
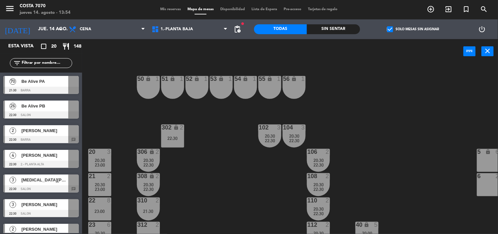
scroll to position [36, 0]
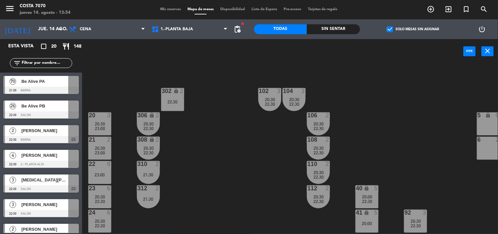
click at [102, 167] on div "22 8" at bounding box center [99, 164] width 23 height 7
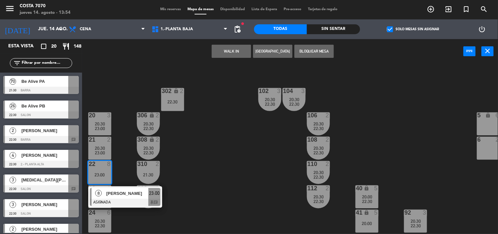
click at [121, 122] on div "50 lock 1 51 lock 1 52 lock 1 53 lock 1 54 lock 1 55 lock 1 56 lock 1 80 6 20:3…" at bounding box center [292, 149] width 411 height 170
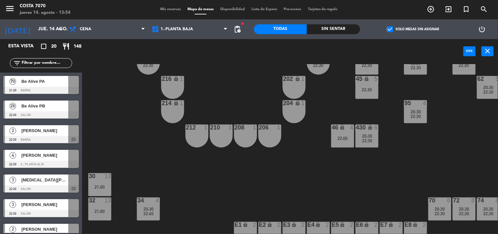
scroll to position [292, 79]
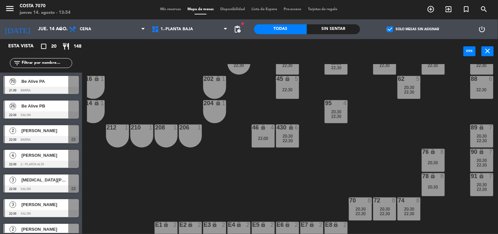
click at [411, 208] on span "20:30" at bounding box center [409, 208] width 10 height 5
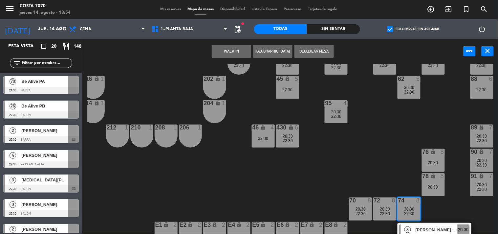
scroll to position [330, 79]
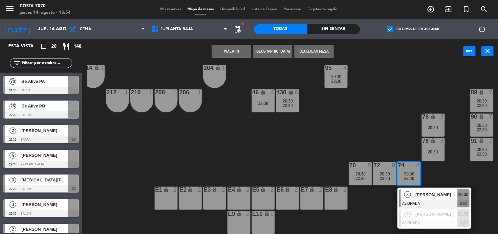
click at [447, 162] on div "50 lock 1 51 lock 1 52 lock 1 53 lock 1 54 lock 1 55 lock 1 56 lock 1 80 6 20:3…" at bounding box center [292, 149] width 411 height 170
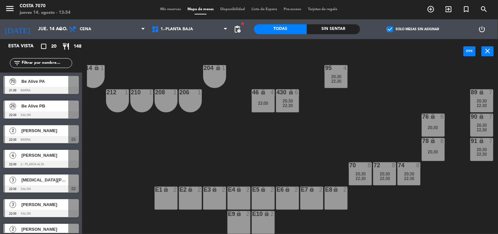
click at [116, 139] on div "50 lock 1 51 lock 1 52 lock 1 53 lock 1 54 lock 1 55 lock 1 56 lock 1 80 6 20:3…" at bounding box center [292, 149] width 411 height 170
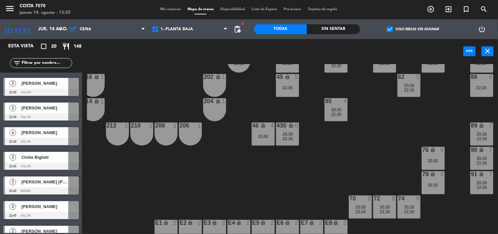
scroll to position [184, 79]
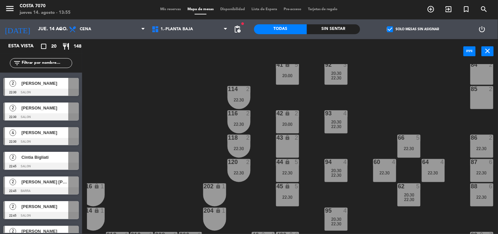
click at [30, 132] on span "[PERSON_NAME]" at bounding box center [44, 132] width 47 height 7
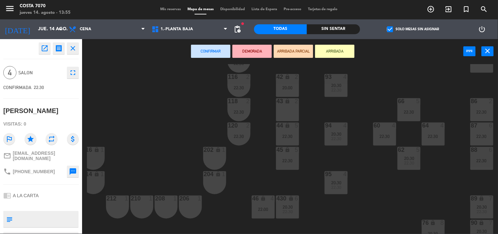
scroll to position [294, 79]
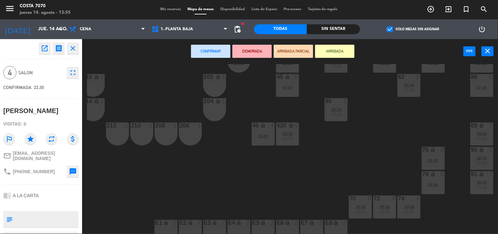
click at [433, 162] on div "20:30" at bounding box center [433, 160] width 23 height 5
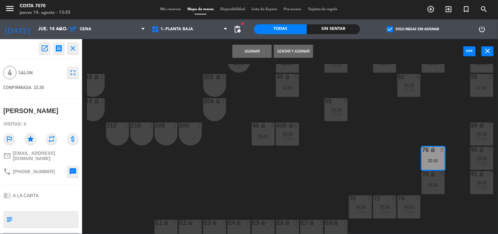
click at [433, 179] on div "78 lock 8 20:30" at bounding box center [433, 182] width 23 height 23
click at [288, 52] on button "Unir y asignar" at bounding box center [293, 51] width 39 height 13
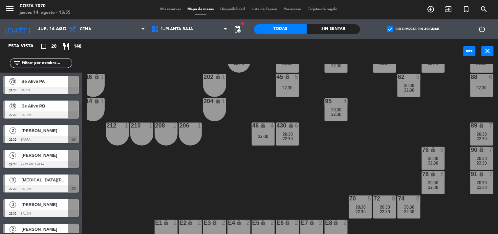
scroll to position [0, 0]
click at [435, 162] on span "22:30" at bounding box center [434, 162] width 10 height 5
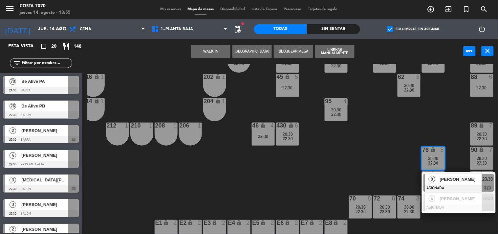
click at [440, 182] on span "[PERSON_NAME]" at bounding box center [461, 179] width 42 height 7
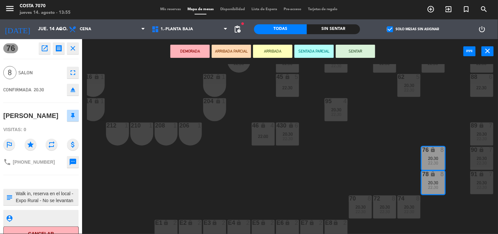
scroll to position [11, 0]
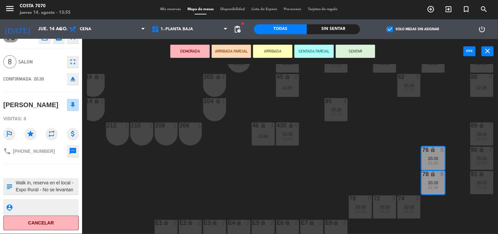
click at [178, 184] on div "50 lock 1 51 lock 1 52 lock 1 53 lock 1 54 lock 1 55 lock 1 56 lock 1 80 6 20:3…" at bounding box center [292, 149] width 411 height 170
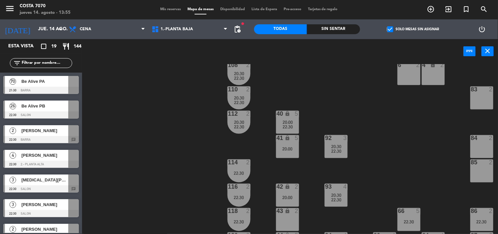
scroll to position [257, 79]
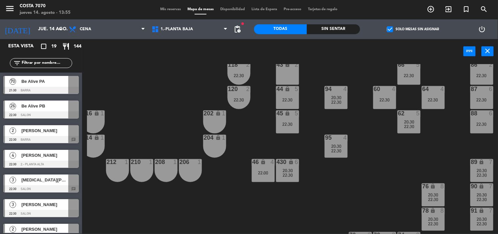
click at [432, 197] on span "22:30" at bounding box center [434, 199] width 10 height 5
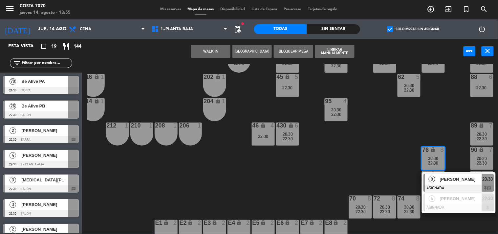
scroll to position [330, 79]
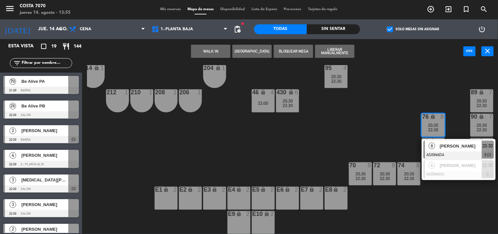
click at [457, 145] on span "[PERSON_NAME]" at bounding box center [461, 146] width 42 height 7
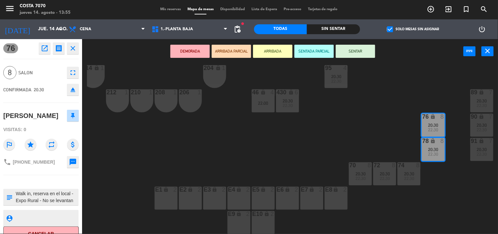
click at [72, 93] on icon "eject" at bounding box center [73, 90] width 8 height 8
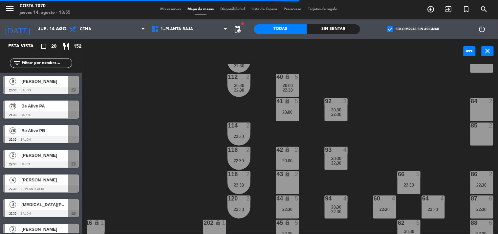
scroll to position [111, 79]
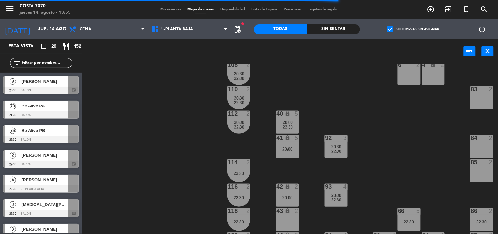
click at [43, 85] on div "[PERSON_NAME]" at bounding box center [45, 81] width 48 height 11
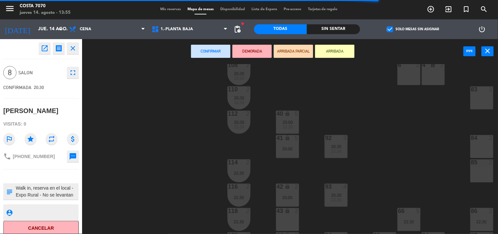
click at [485, 104] on div "83 2" at bounding box center [482, 97] width 23 height 23
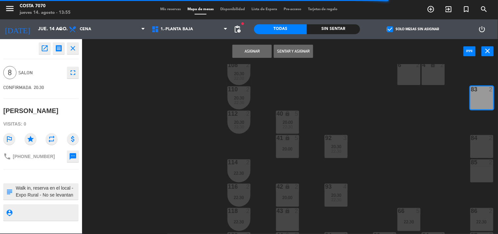
click at [485, 148] on div "84 2" at bounding box center [482, 146] width 23 height 23
click at [479, 179] on div "85 2" at bounding box center [482, 170] width 23 height 23
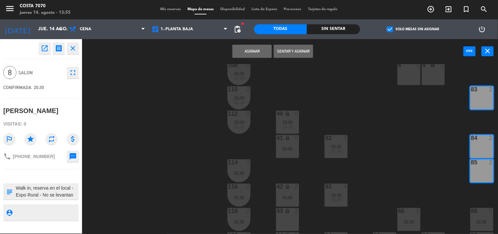
click at [257, 50] on button "Asignar" at bounding box center [252, 51] width 39 height 13
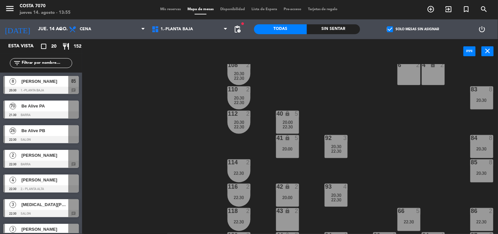
click at [370, 123] on div "50 lock 1 51 lock 1 52 lock 1 53 lock 1 54 lock 1 55 lock 1 56 lock 1 80 6 20:3…" at bounding box center [292, 149] width 411 height 170
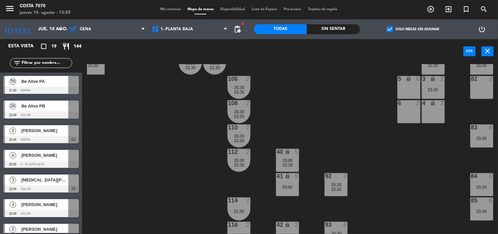
scroll to position [0, 79]
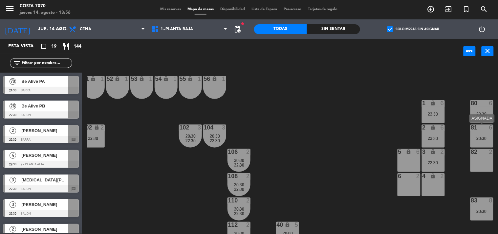
click at [491, 140] on div "20:30" at bounding box center [482, 138] width 23 height 5
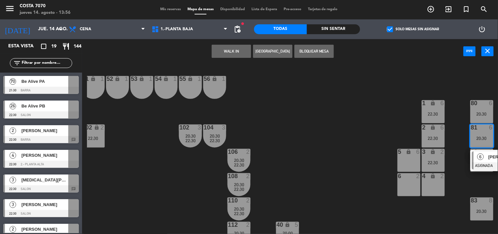
click at [454, 172] on div "50 lock 1 51 lock 1 52 lock 1 53 lock 1 54 lock 1 55 lock 1 56 lock 1 80 6 20:3…" at bounding box center [292, 149] width 411 height 170
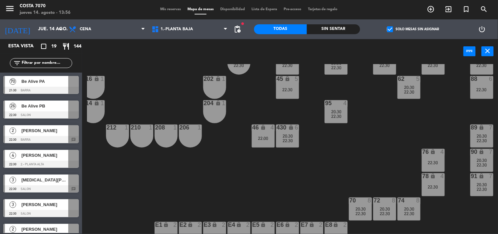
scroll to position [182, 79]
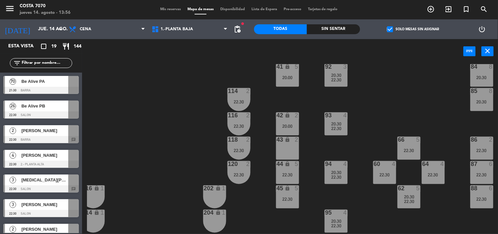
click at [484, 148] on div "22:30" at bounding box center [482, 150] width 23 height 5
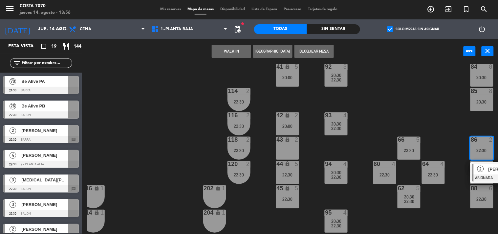
click at [442, 202] on div "50 lock 1 51 lock 1 52 lock 1 53 lock 1 54 lock 1 55 lock 1 56 lock 1 80 6 20:3…" at bounding box center [292, 149] width 411 height 170
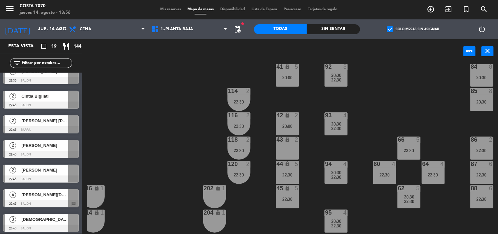
scroll to position [255, 0]
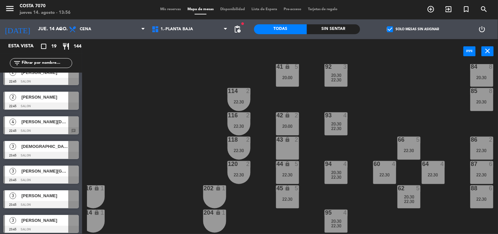
click at [126, 159] on div "50 lock 1 51 lock 1 52 lock 1 53 lock 1 54 lock 1 55 lock 1 56 lock 1 80 6 20:3…" at bounding box center [292, 149] width 411 height 170
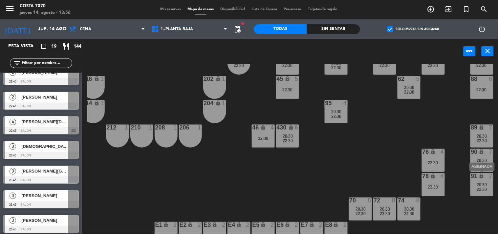
scroll to position [219, 79]
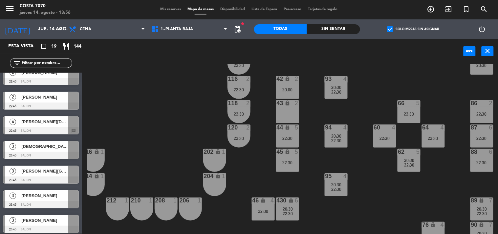
click at [443, 182] on div "50 lock 1 51 lock 1 52 lock 1 53 lock 1 54 lock 1 55 lock 1 56 lock 1 80 6 20:3…" at bounding box center [292, 149] width 411 height 170
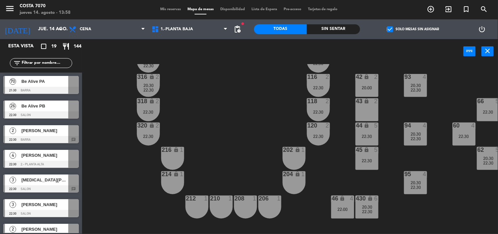
scroll to position [184, 0]
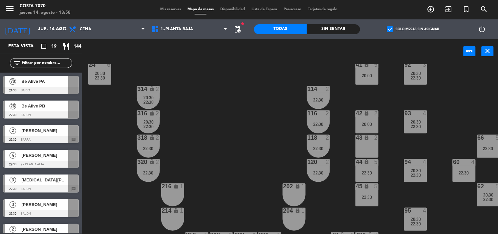
click at [366, 120] on div "42 lock 2 20:00" at bounding box center [367, 121] width 23 height 23
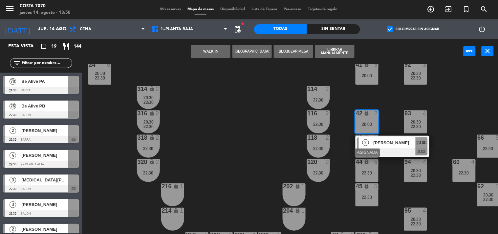
click at [355, 163] on div "44" at bounding box center [356, 162] width 11 height 6
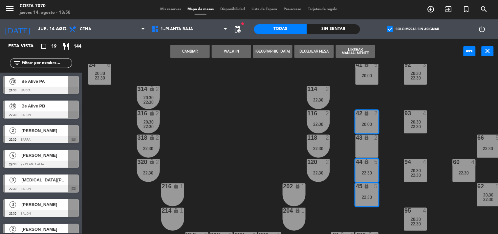
click at [383, 101] on div "50 lock 1 51 lock 1 52 lock 1 53 lock 1 54 lock 1 55 lock 1 56 lock 1 80 6 20:3…" at bounding box center [292, 149] width 411 height 170
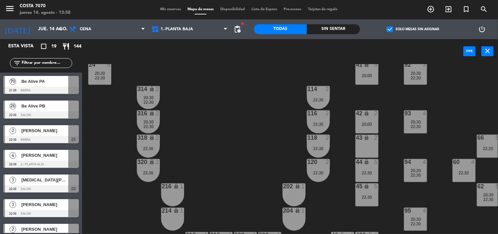
scroll to position [111, 0]
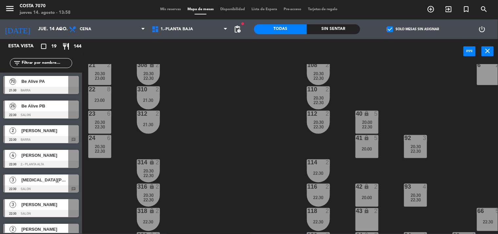
click at [366, 192] on div "42 lock 2 20:00" at bounding box center [367, 195] width 23 height 23
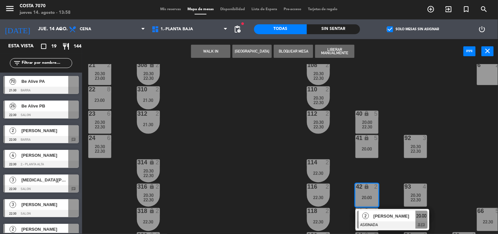
scroll to position [148, 0]
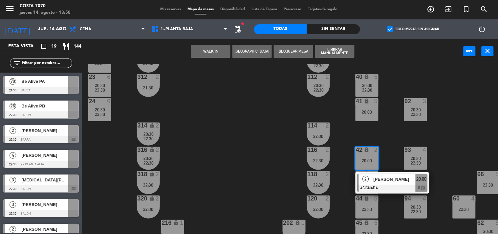
click at [381, 178] on span "[PERSON_NAME]" at bounding box center [395, 179] width 42 height 7
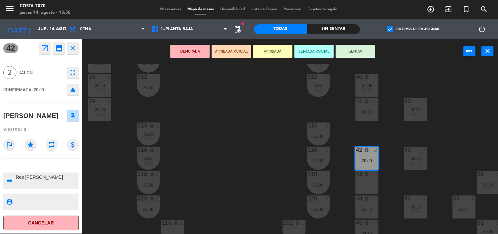
click at [196, 149] on div "50 lock 1 51 lock 1 52 lock 1 53 lock 1 54 lock 1 55 lock 1 56 lock 1 80 6 20:3…" at bounding box center [292, 149] width 411 height 170
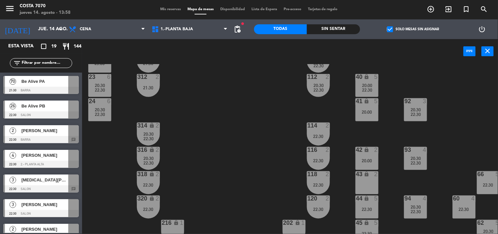
click at [369, 116] on div "41 lock 5 20:00" at bounding box center [367, 109] width 23 height 23
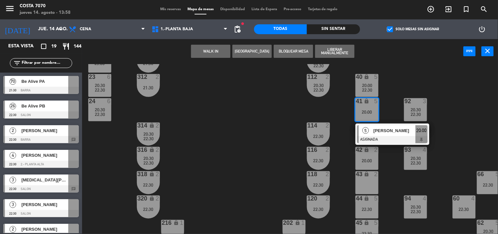
click at [376, 133] on span "[PERSON_NAME]" at bounding box center [395, 130] width 42 height 7
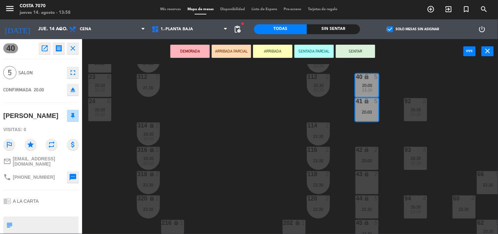
click at [247, 148] on div "50 lock 1 51 lock 1 52 lock 1 53 lock 1 54 lock 1 55 lock 1 56 lock 1 80 6 20:3…" at bounding box center [292, 149] width 411 height 170
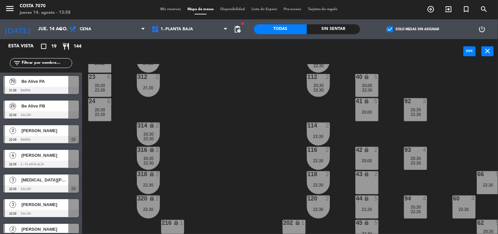
click at [361, 90] on div "22:30" at bounding box center [367, 90] width 23 height 5
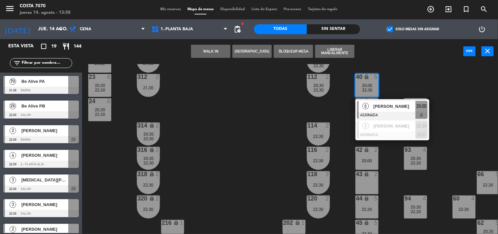
click at [251, 114] on div "50 lock 1 51 lock 1 52 lock 1 53 lock 1 54 lock 1 55 lock 1 56 lock 1 80 6 20:3…" at bounding box center [292, 149] width 411 height 170
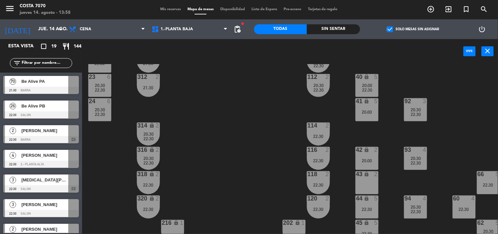
scroll to position [184, 0]
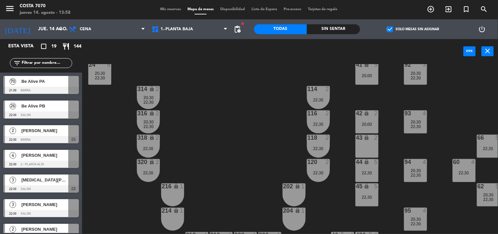
click at [366, 179] on div "44 lock 5 22:30" at bounding box center [367, 170] width 23 height 23
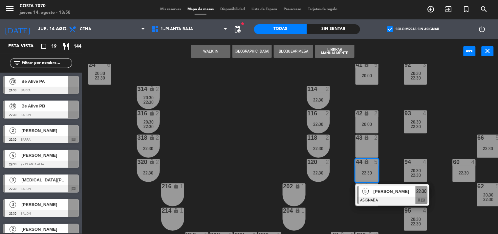
click at [250, 143] on div "50 lock 1 51 lock 1 52 lock 1 53 lock 1 54 lock 1 55 lock 1 56 lock 1 80 6 20:3…" at bounding box center [292, 149] width 411 height 170
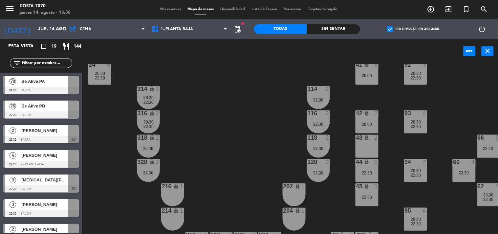
click at [38, 156] on span "[PERSON_NAME]" at bounding box center [44, 155] width 47 height 7
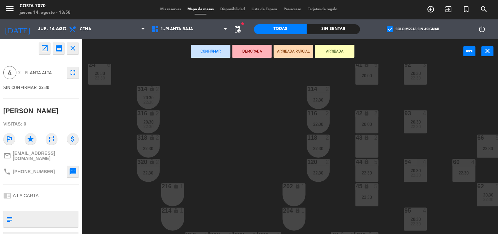
click at [360, 142] on div "43 lock 2" at bounding box center [367, 146] width 23 height 23
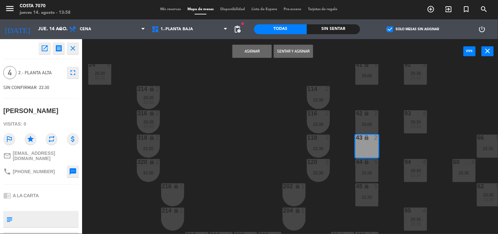
click at [360, 128] on div "42 lock 2 20:00" at bounding box center [367, 121] width 23 height 23
click at [290, 51] on button "Unir y asignar" at bounding box center [293, 51] width 39 height 13
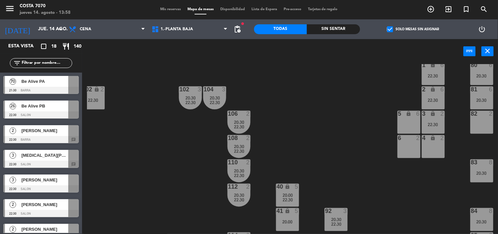
scroll to position [2, 79]
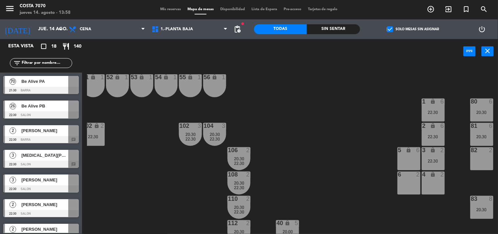
click at [482, 134] on div "20:30" at bounding box center [482, 136] width 23 height 5
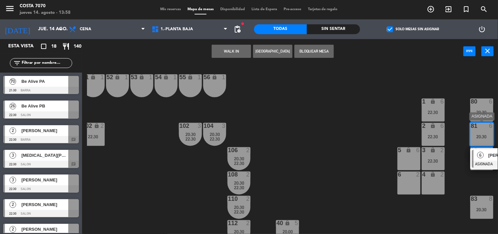
click at [485, 153] on div "6" at bounding box center [481, 155] width 14 height 11
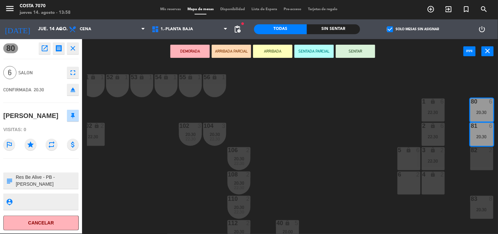
click at [71, 91] on icon "eject" at bounding box center [73, 90] width 8 height 8
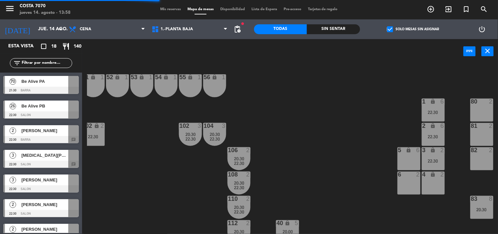
scroll to position [257, 79]
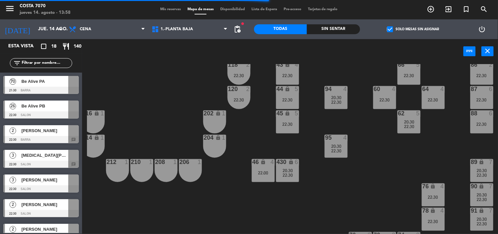
click at [32, 62] on input "text" at bounding box center [46, 62] width 51 height 7
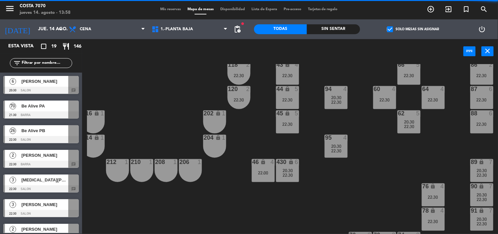
click at [123, 85] on div "50 lock 1 51 lock 1 52 lock 1 53 lock 1 54 lock 1 55 lock 1 56 lock 1 80 2 1 lo…" at bounding box center [292, 149] width 411 height 170
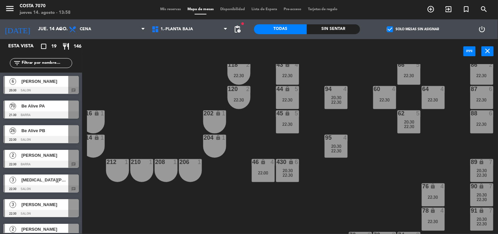
click at [46, 82] on span "[PERSON_NAME]" at bounding box center [44, 81] width 47 height 7
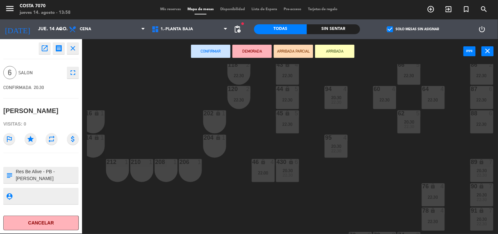
click at [292, 122] on div "22:30" at bounding box center [287, 124] width 23 height 5
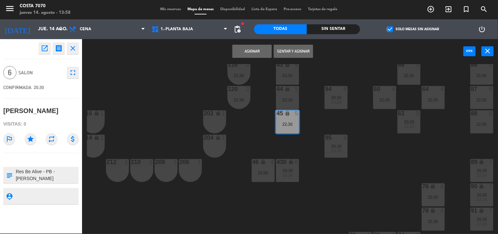
click at [286, 98] on div "22:30" at bounding box center [287, 100] width 23 height 5
click at [301, 49] on button "Unir y asignar" at bounding box center [293, 51] width 39 height 13
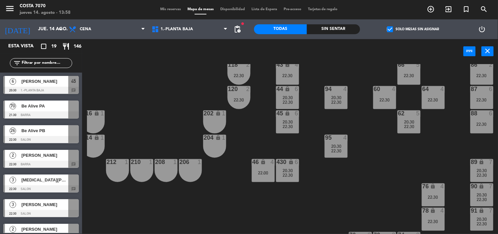
click at [248, 135] on div "50 lock 1 51 lock 1 52 lock 1 53 lock 1 54 lock 1 55 lock 1 56 lock 1 80 2 1 lo…" at bounding box center [292, 149] width 411 height 170
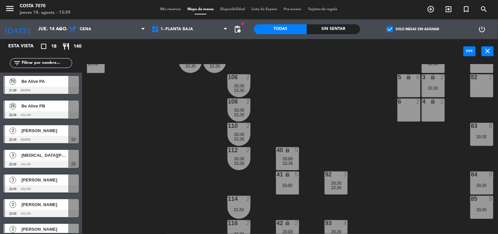
scroll to position [0, 79]
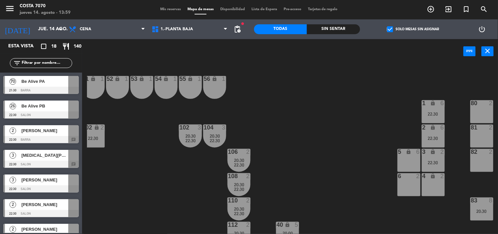
click at [165, 8] on span "Mis reservas" at bounding box center [170, 10] width 27 height 4
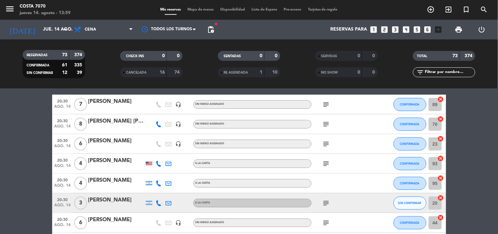
scroll to position [109, 0]
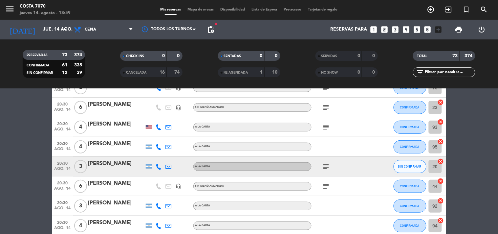
click at [159, 167] on icon at bounding box center [159, 167] width 6 height 6
click at [162, 153] on span "content_paste" at bounding box center [164, 155] width 5 height 5
click at [413, 167] on span "SIN CONFIRMAR" at bounding box center [409, 167] width 23 height 4
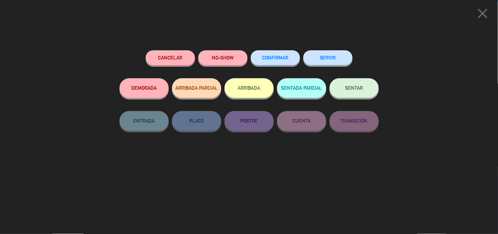
click at [287, 60] on span "CONFIRMAR" at bounding box center [275, 58] width 26 height 6
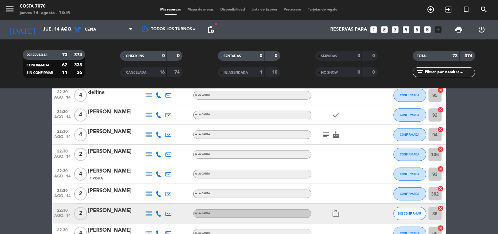
scroll to position [766, 0]
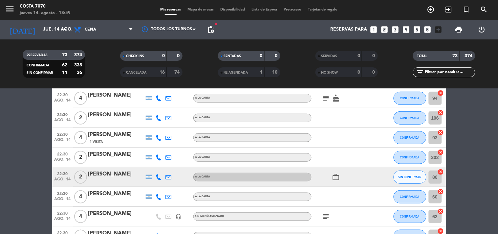
click at [160, 177] on icon at bounding box center [159, 177] width 6 height 6
click at [152, 167] on span "Copiar" at bounding box center [154, 165] width 14 height 7
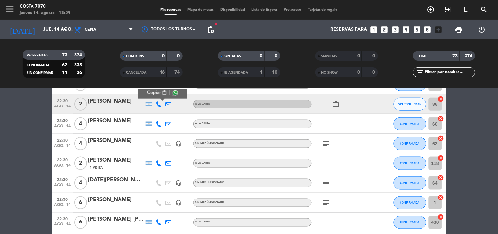
scroll to position [876, 0]
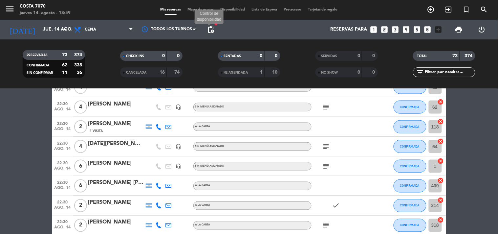
click at [211, 26] on span "pending_actions" at bounding box center [211, 30] width 8 height 8
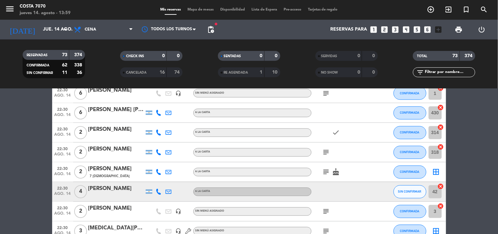
scroll to position [985, 0]
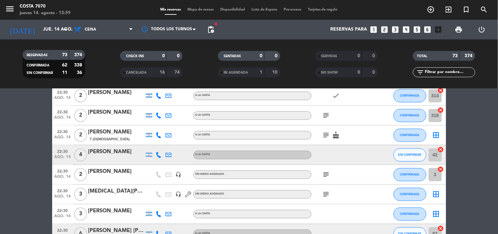
click at [158, 152] on icon at bounding box center [159, 155] width 6 height 6
click at [154, 142] on span "Copiar" at bounding box center [154, 143] width 14 height 7
click at [401, 158] on button "SIN CONFIRMAR" at bounding box center [410, 154] width 33 height 13
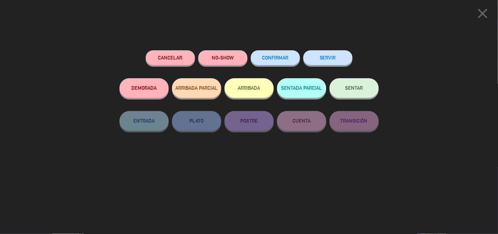
click at [165, 54] on button "Cancelar" at bounding box center [170, 57] width 49 height 15
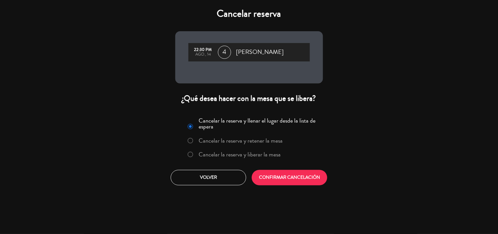
drag, startPoint x: 215, startPoint y: 151, endPoint x: 234, endPoint y: 159, distance: 21.0
click at [215, 151] on label "Cancelar la reserva y liberar la mesa" at bounding box center [240, 154] width 82 height 6
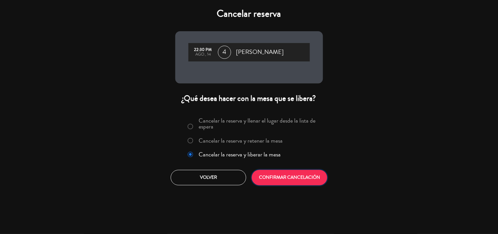
click at [273, 176] on button "CONFIRMAR CANCELACIÓN" at bounding box center [290, 177] width 76 height 15
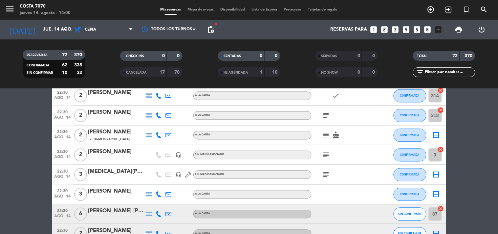
scroll to position [1022, 0]
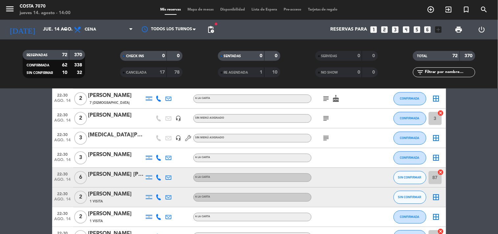
click at [158, 176] on icon at bounding box center [159, 178] width 6 height 6
click at [154, 168] on span "Copiar" at bounding box center [154, 166] width 14 height 7
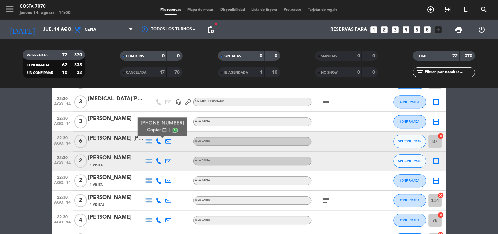
click at [159, 161] on icon at bounding box center [159, 161] width 6 height 6
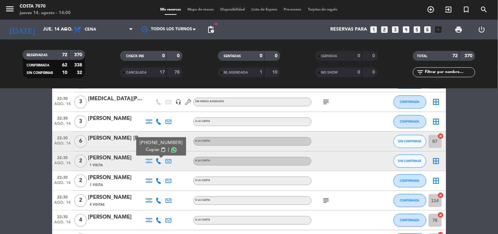
click at [158, 155] on div "[PHONE_NUMBER] Copiar content_paste |" at bounding box center [161, 146] width 50 height 18
click at [156, 147] on span "Copiar" at bounding box center [153, 149] width 14 height 7
click at [152, 146] on span "Copiar" at bounding box center [153, 149] width 14 height 7
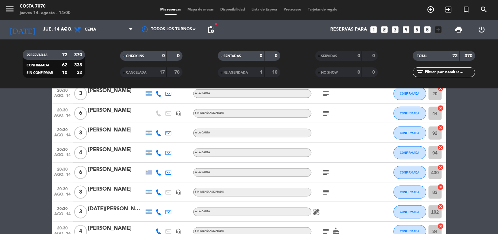
scroll to position [0, 0]
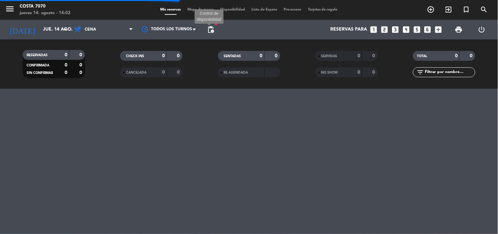
click at [211, 28] on span "pending_actions" at bounding box center [211, 30] width 8 height 8
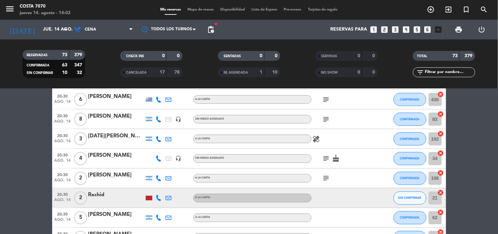
scroll to position [365, 0]
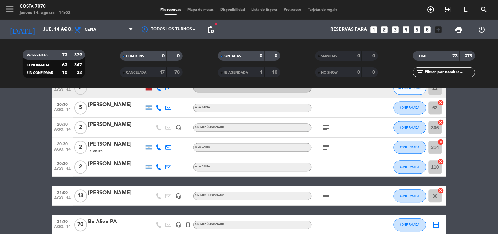
click at [216, 30] on span "pending_actions" at bounding box center [210, 29] width 13 height 13
click at [214, 30] on span "pending_actions" at bounding box center [211, 30] width 8 height 8
